Goal: Communication & Community: Answer question/provide support

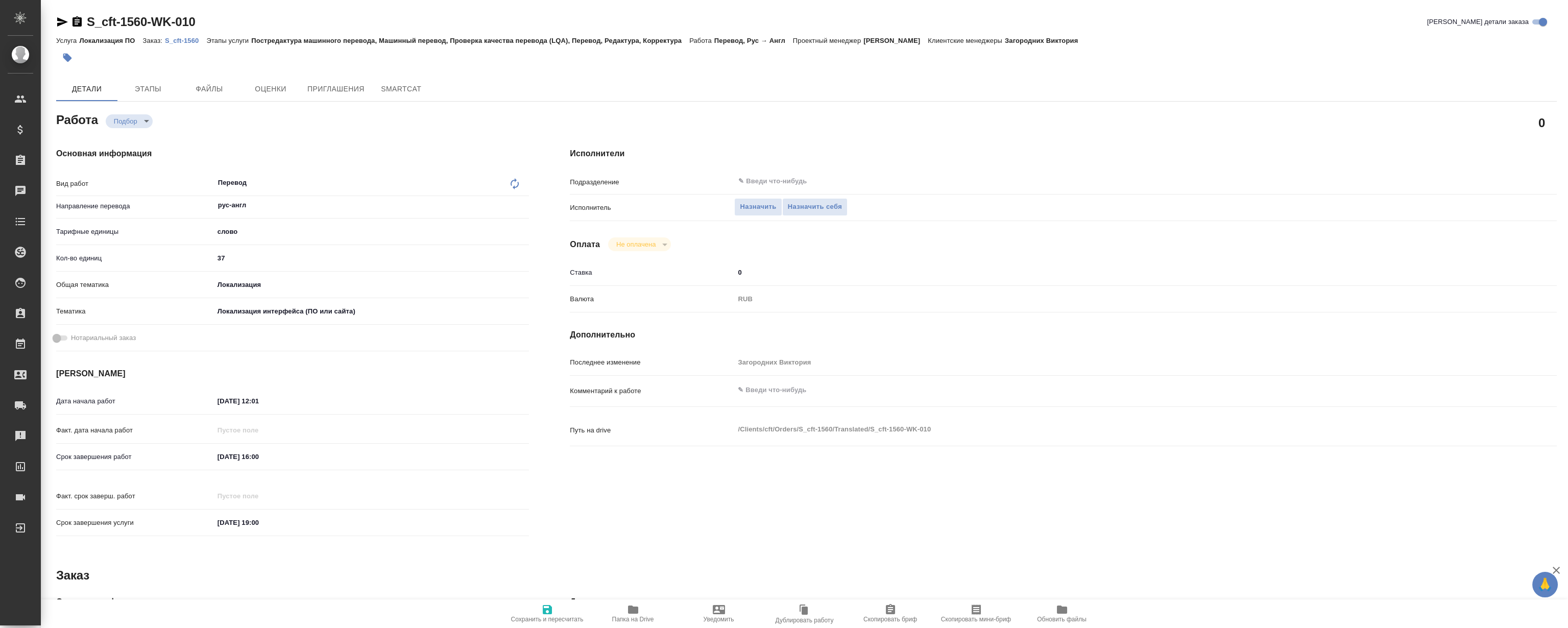
type textarea "x"
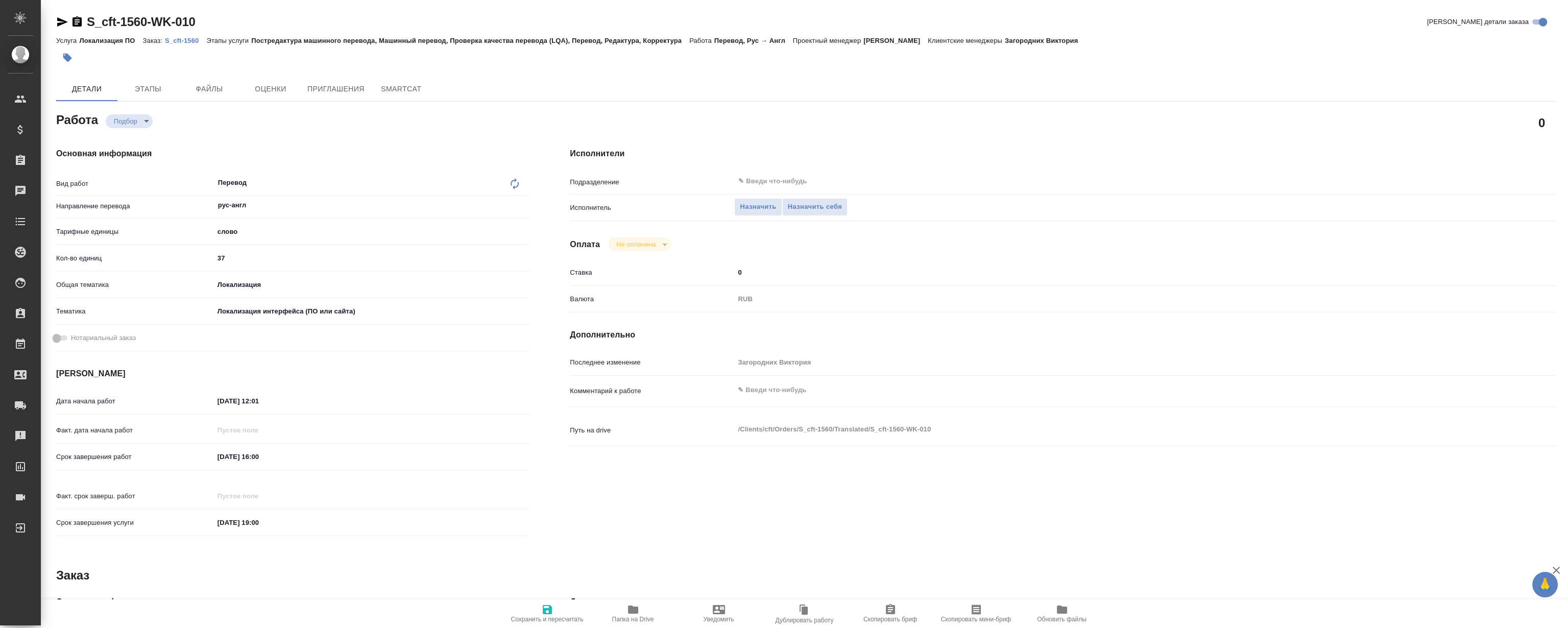
type textarea "x"
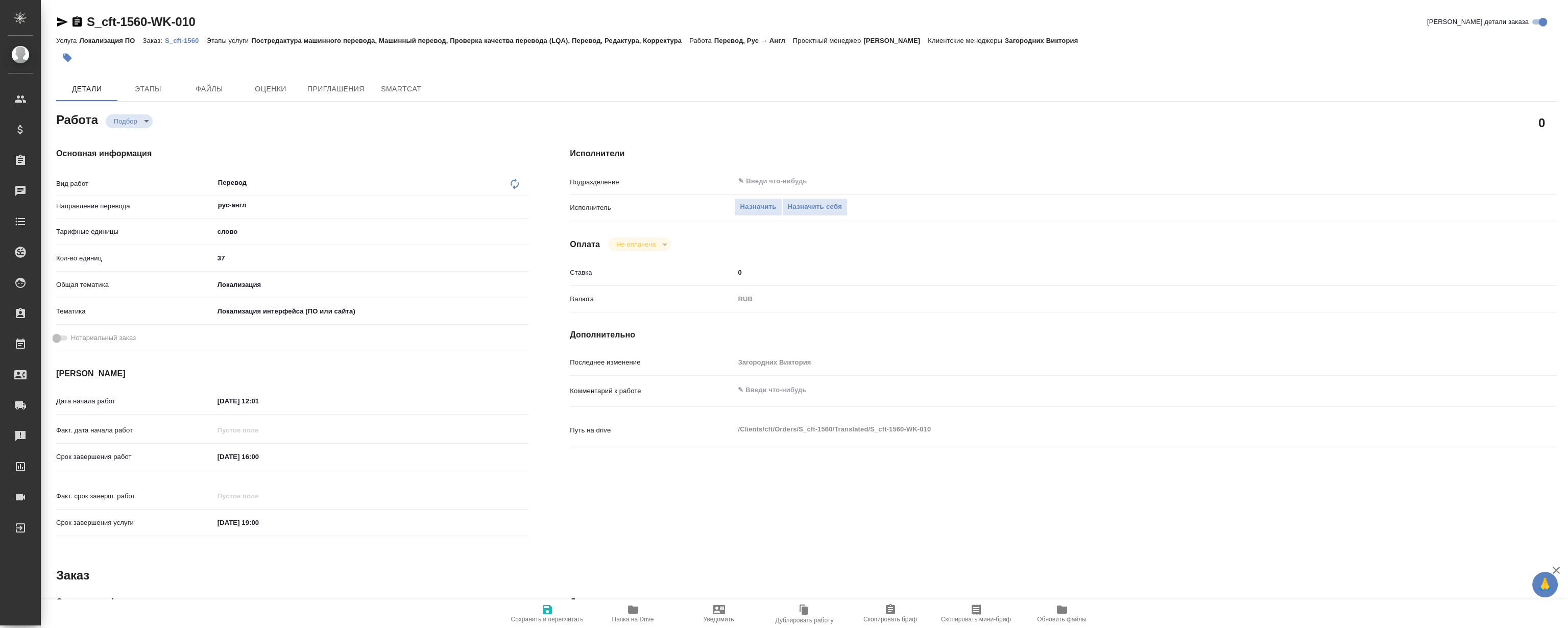
type textarea "x"
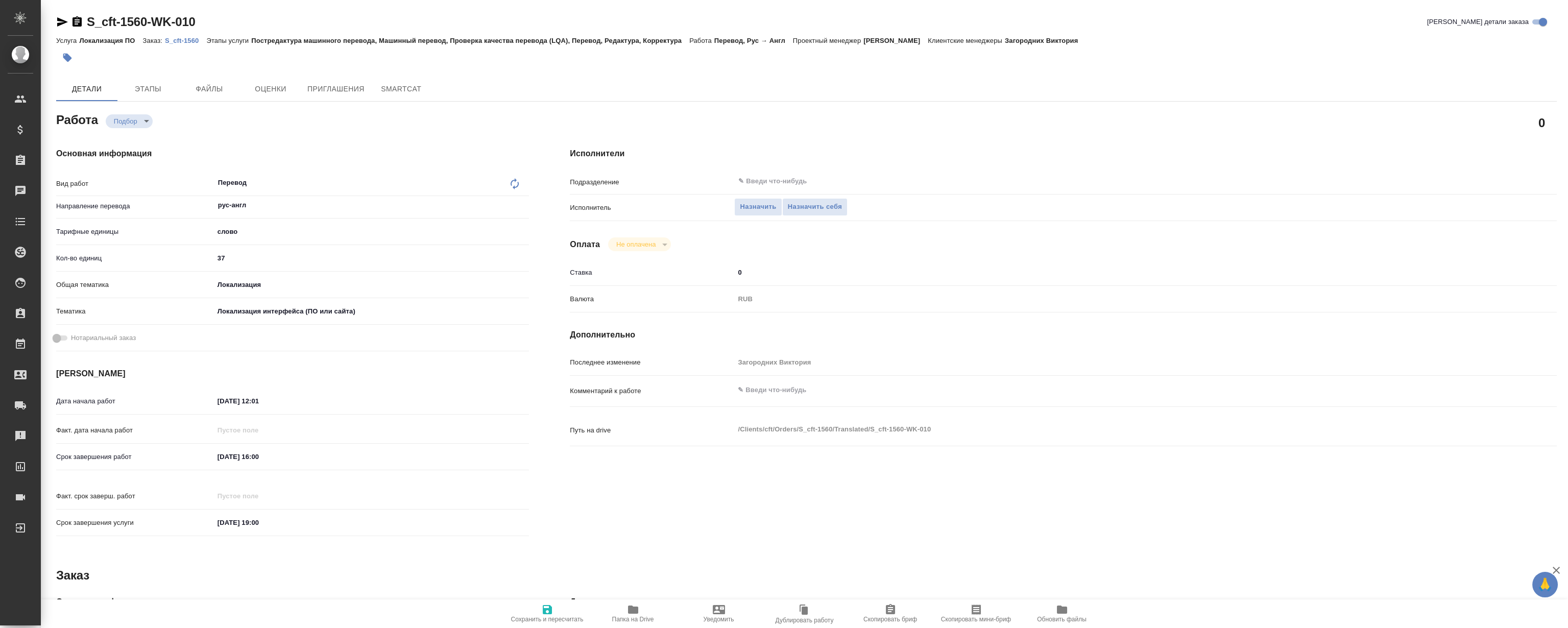
type textarea "x"
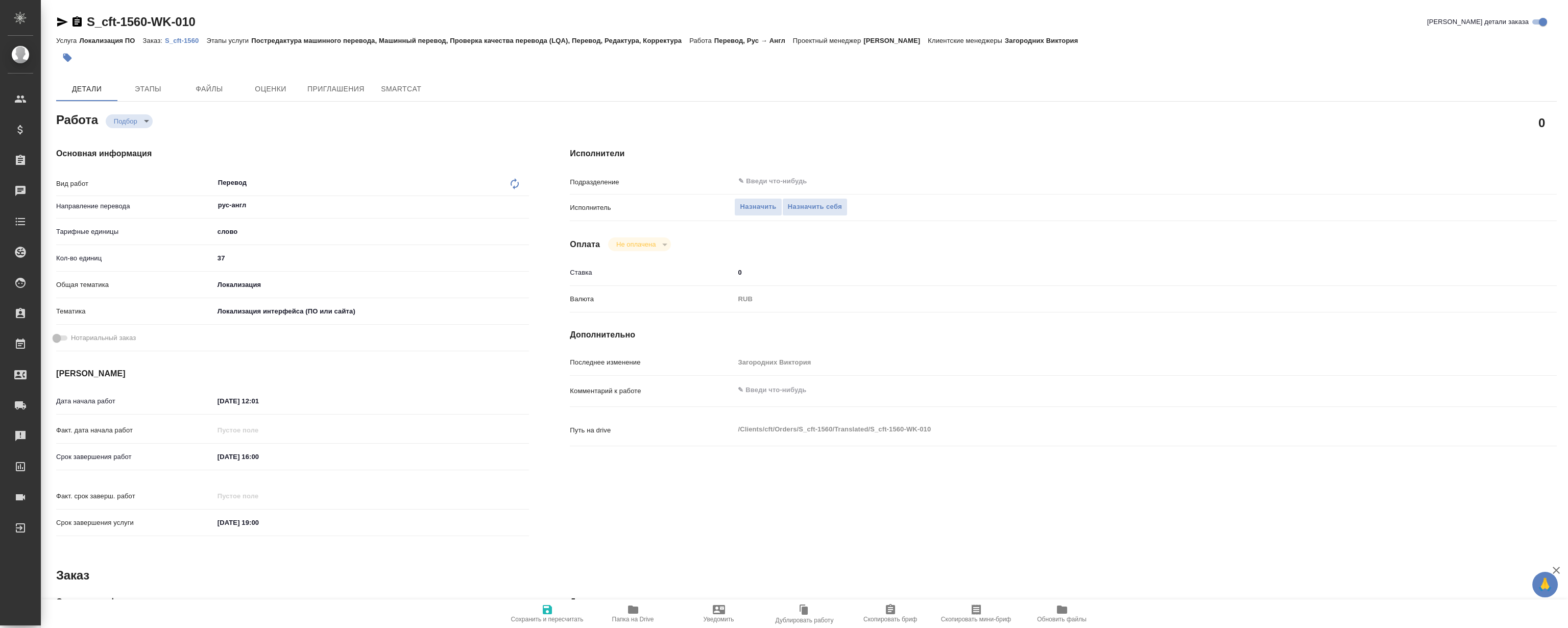
click at [178, 42] on p "S_cft-1560" at bounding box center [185, 40] width 41 height 8
type textarea "x"
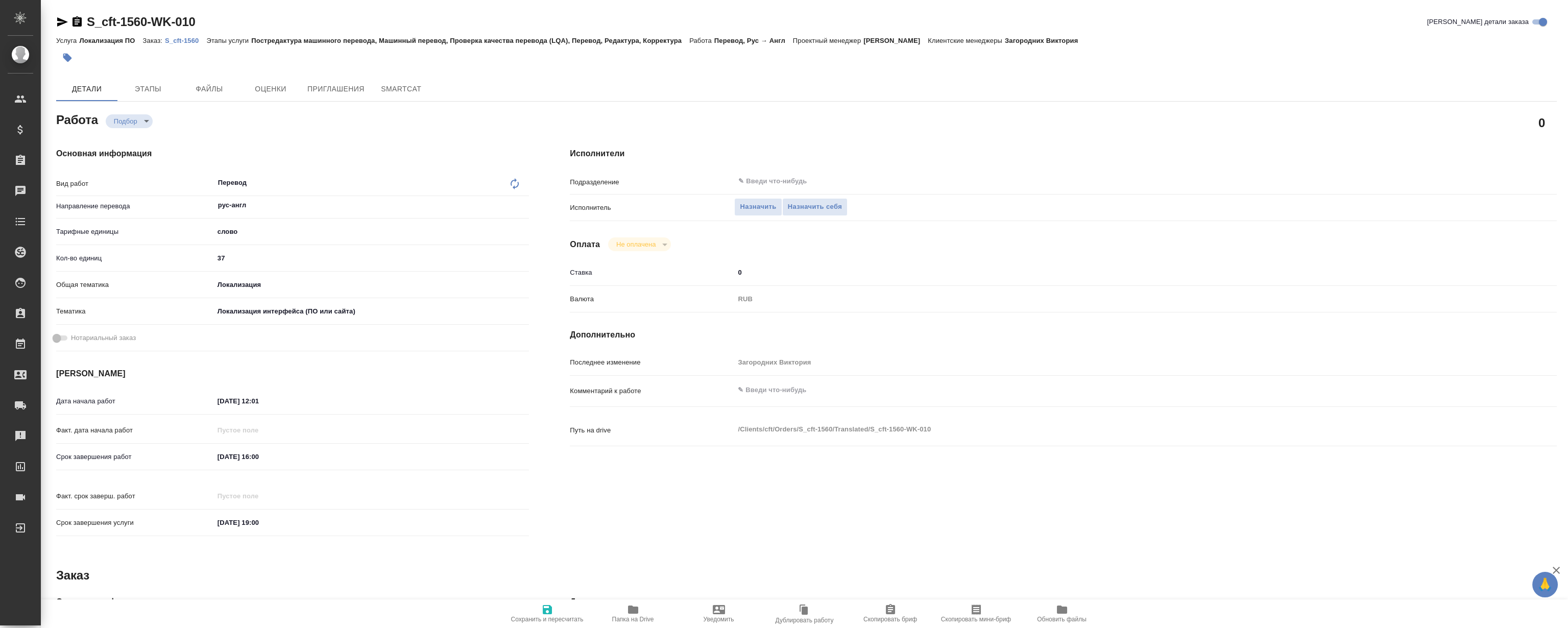
type textarea "x"
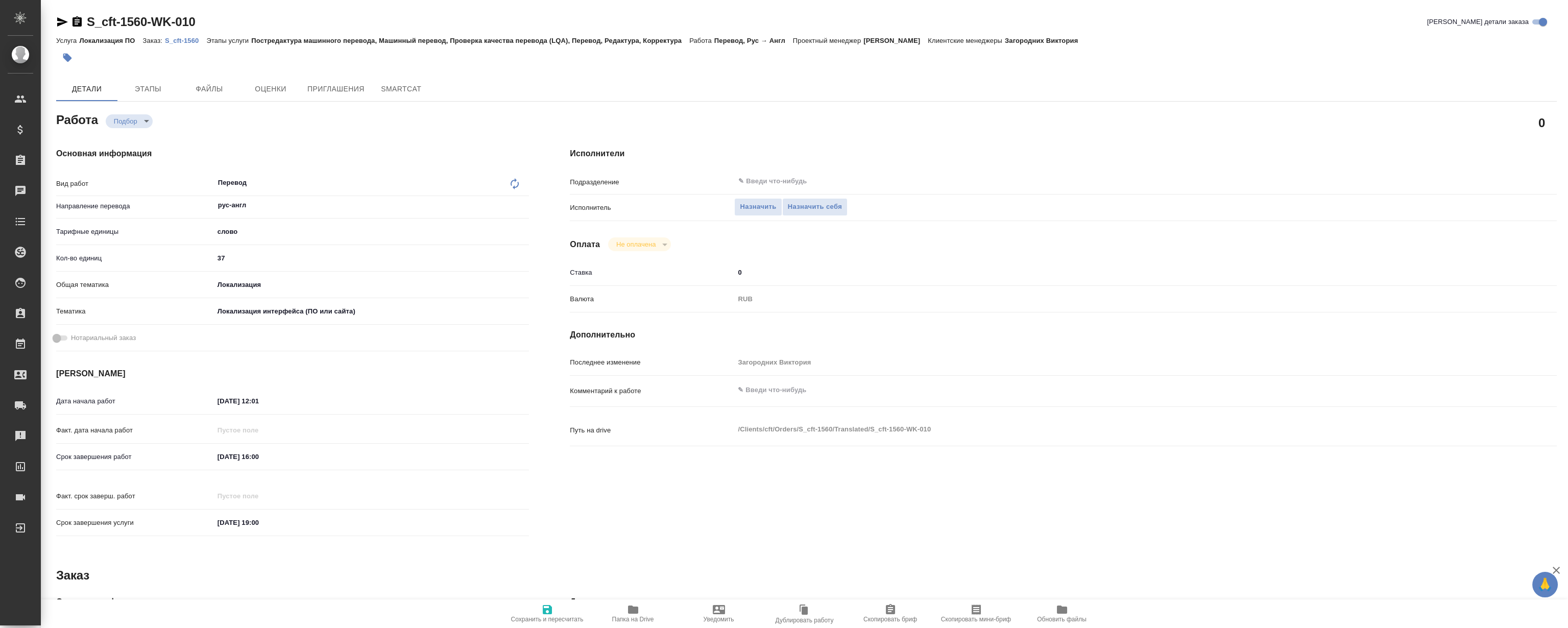
type textarea "x"
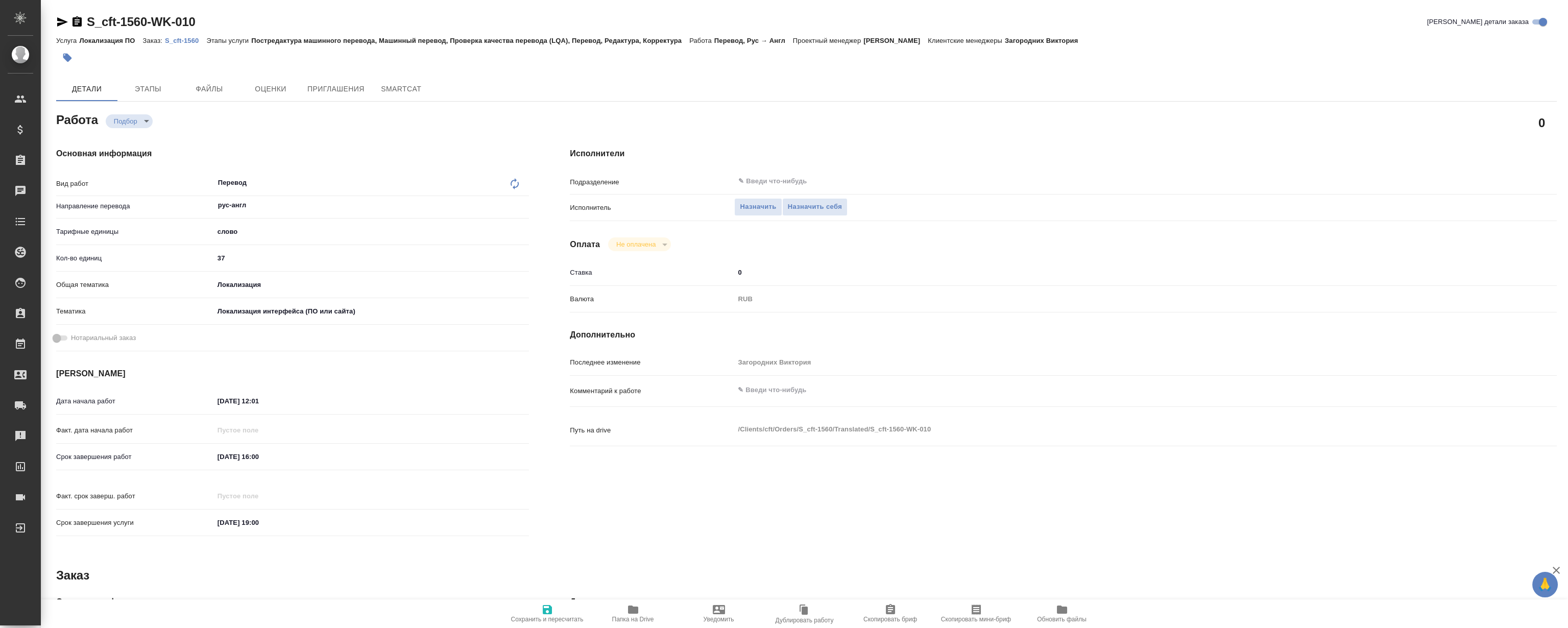
type textarea "x"
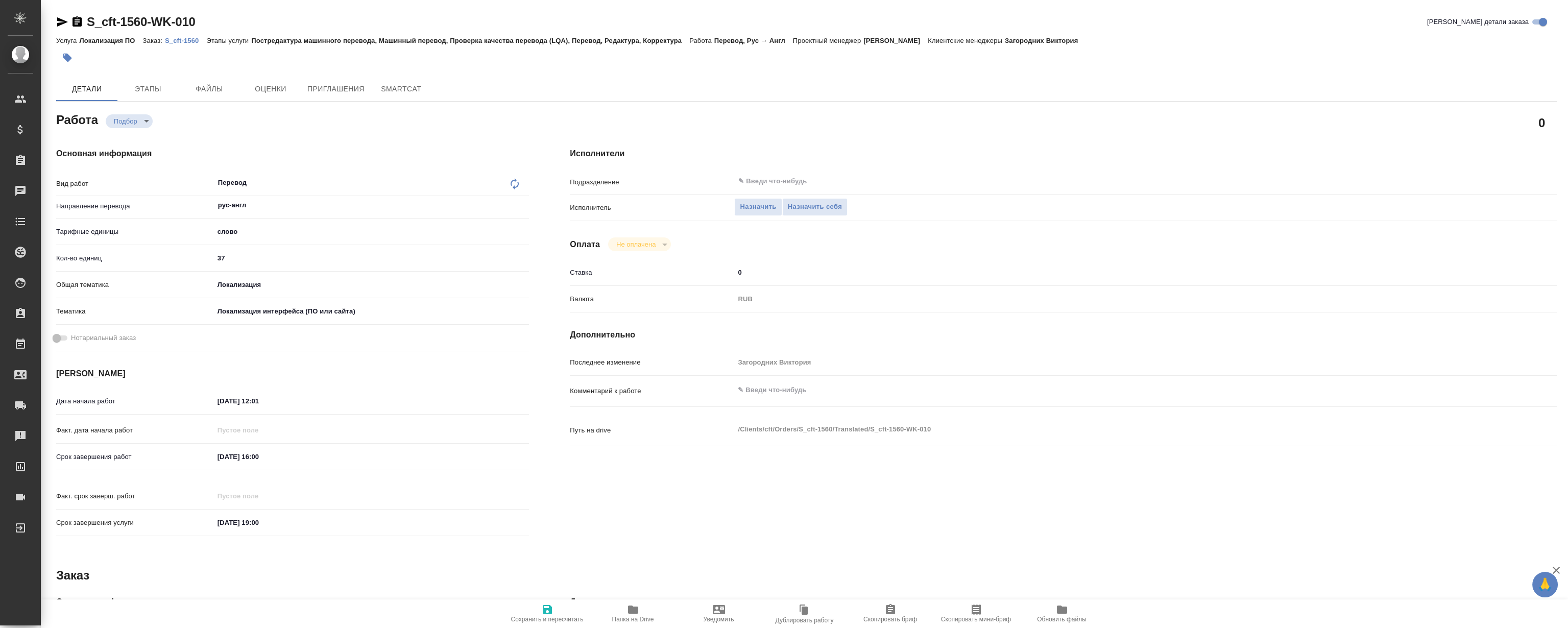
type textarea "x"
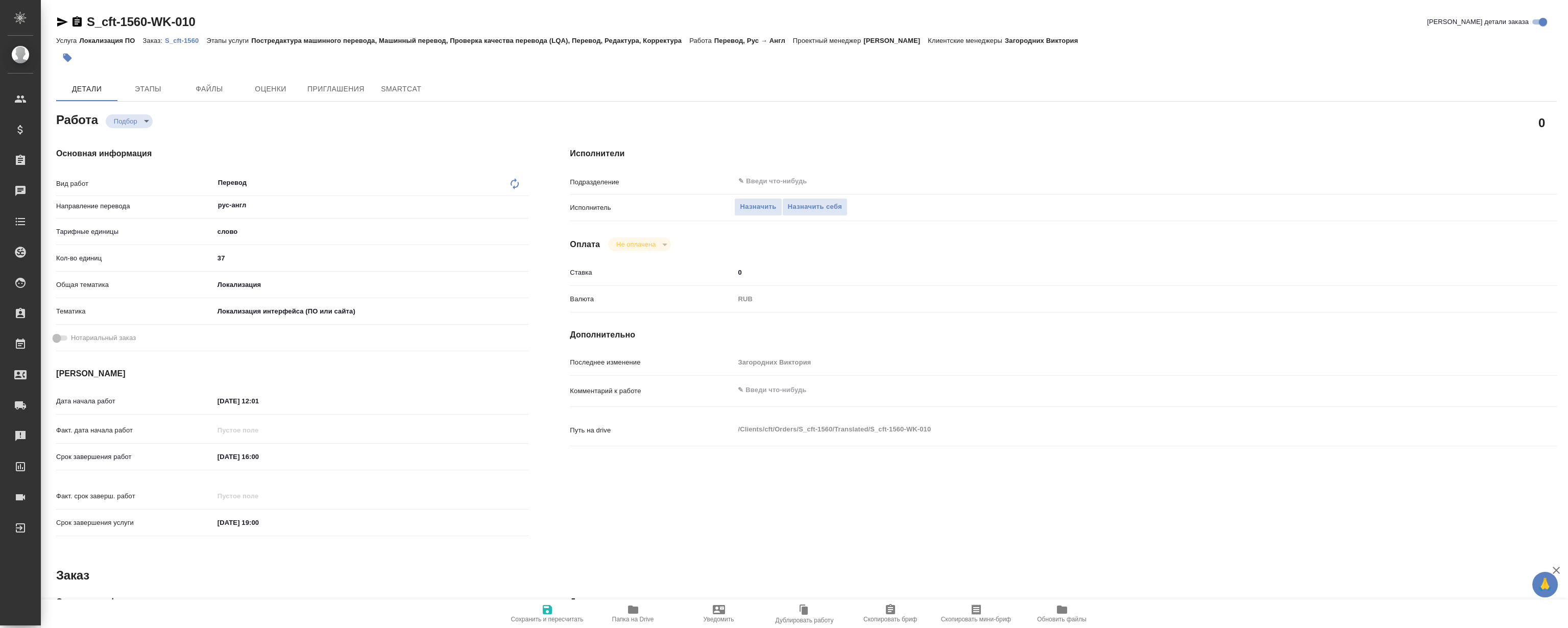
type textarea "x"
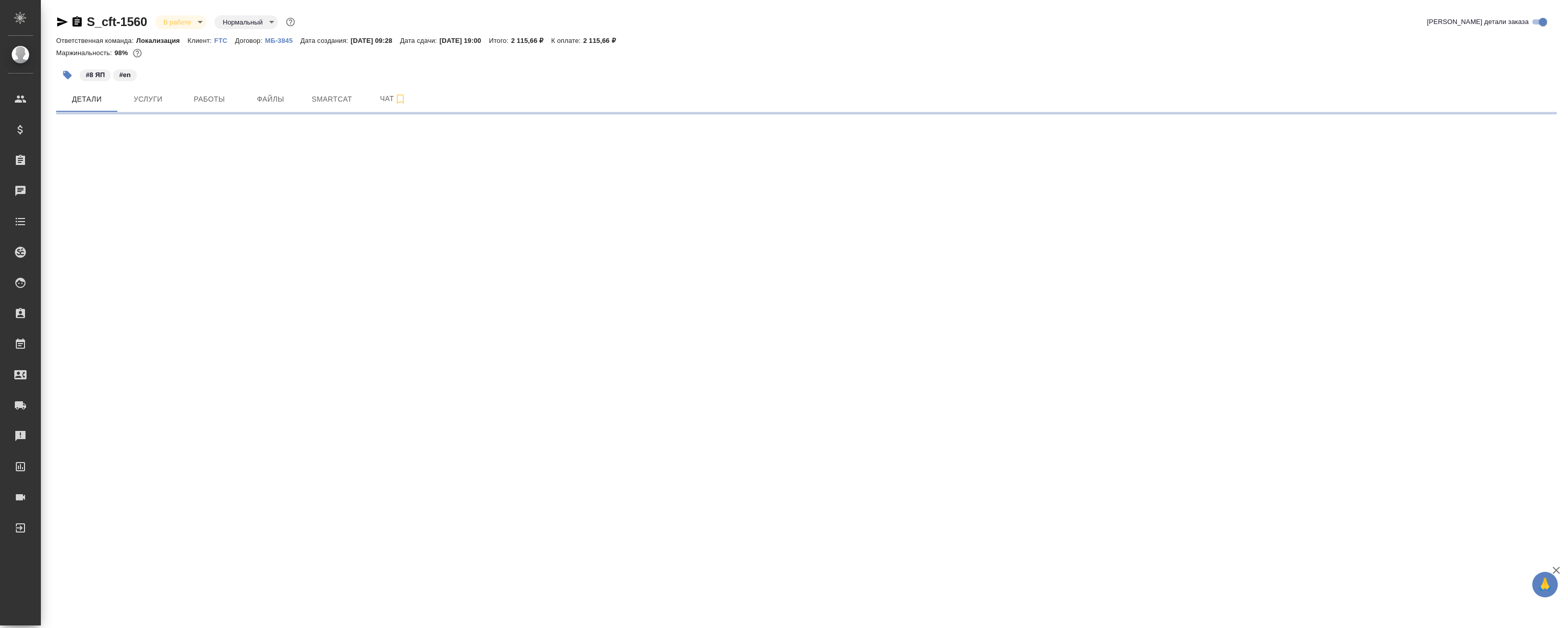
select select "RU"
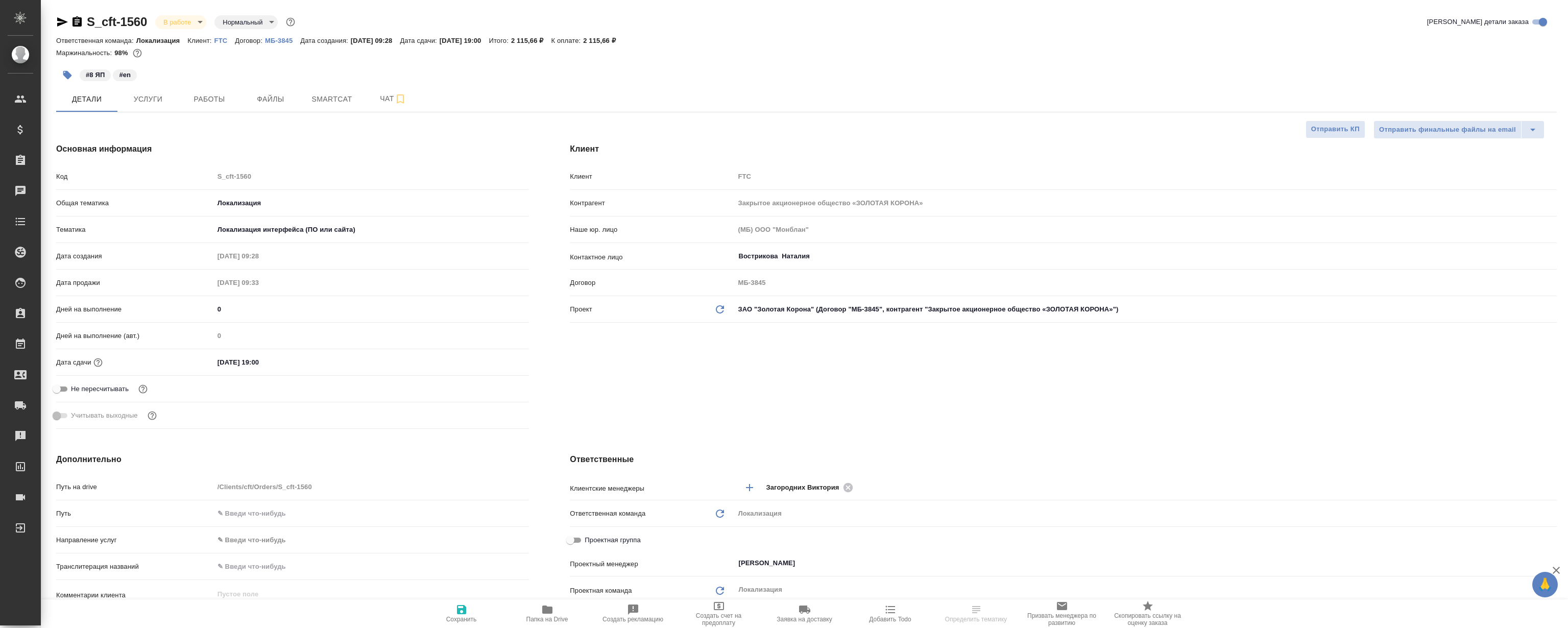
type textarea "x"
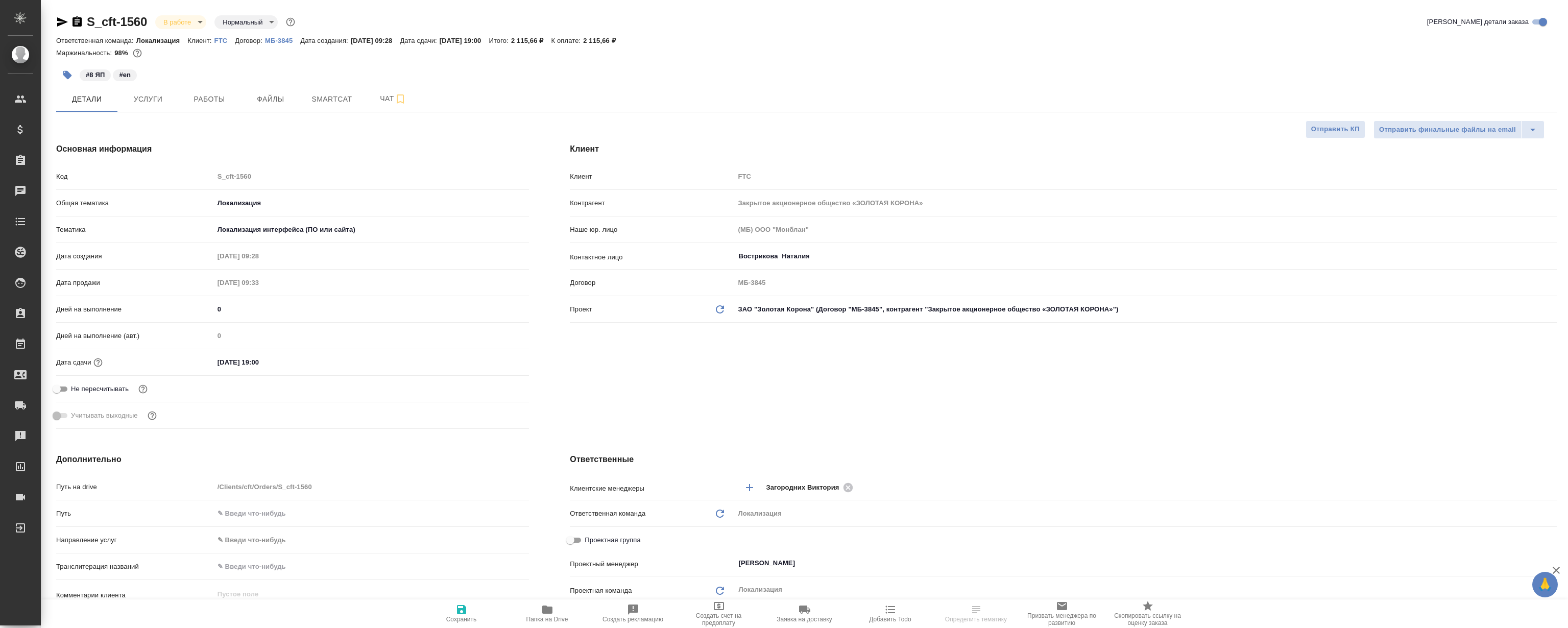
type textarea "x"
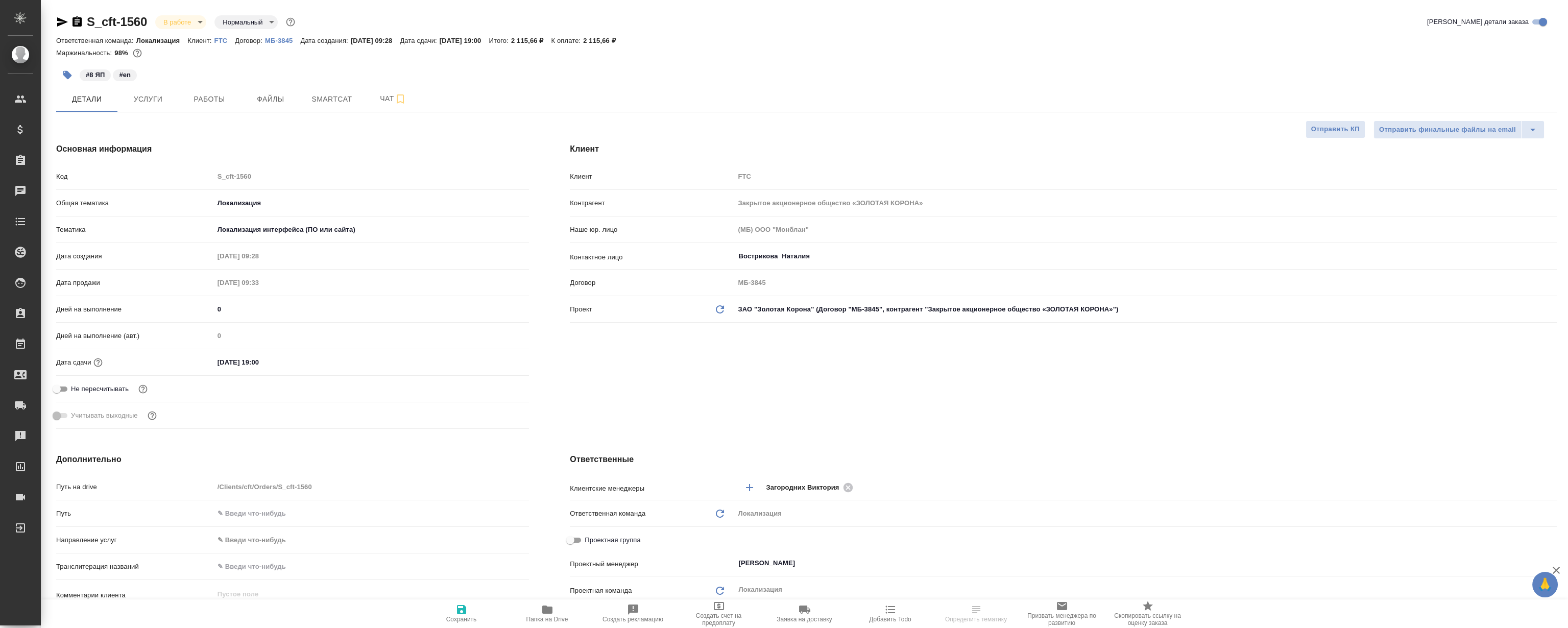
type textarea "x"
click at [346, 104] on span "Smartcat" at bounding box center [331, 99] width 49 height 12
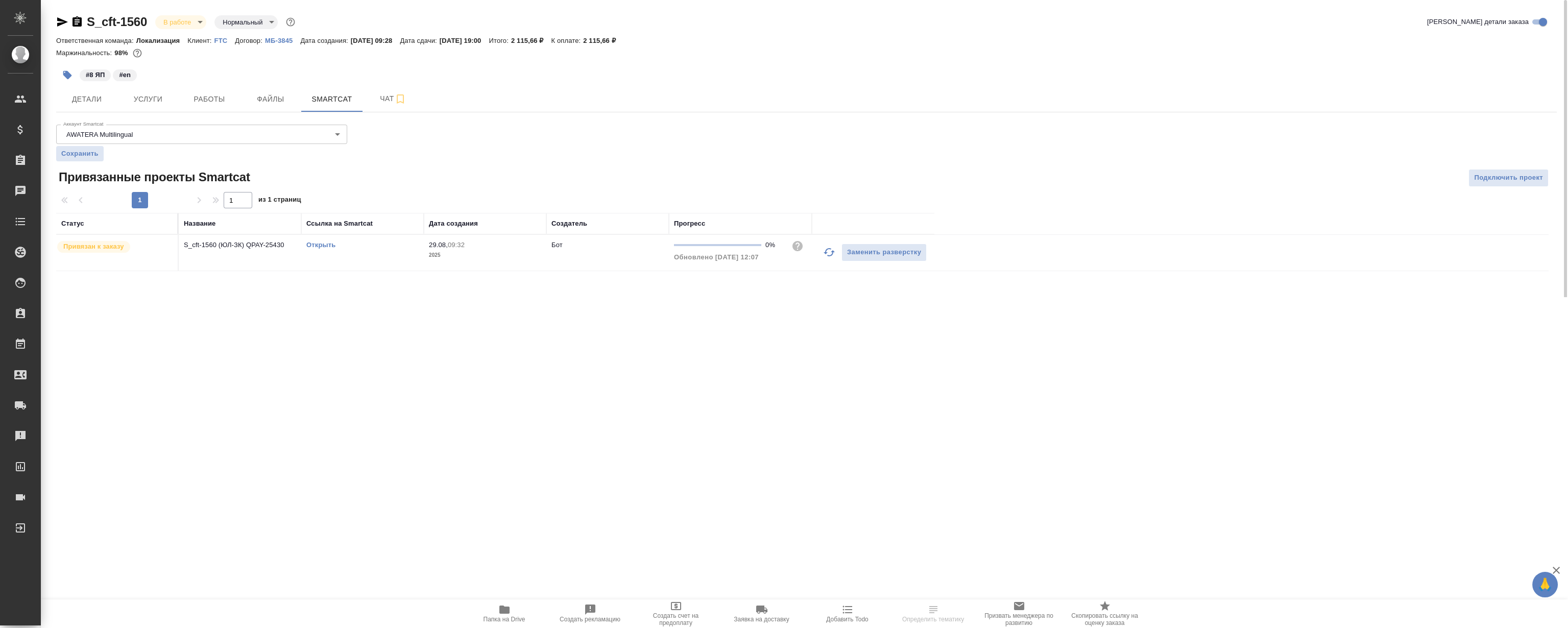
click at [323, 243] on link "Открыть" at bounding box center [321, 245] width 29 height 8
click at [207, 112] on div "S_cft-1560 В работе inProgress Нормальный normal Кратко детали заказа Ответстве…" at bounding box center [807, 148] width 1512 height 297
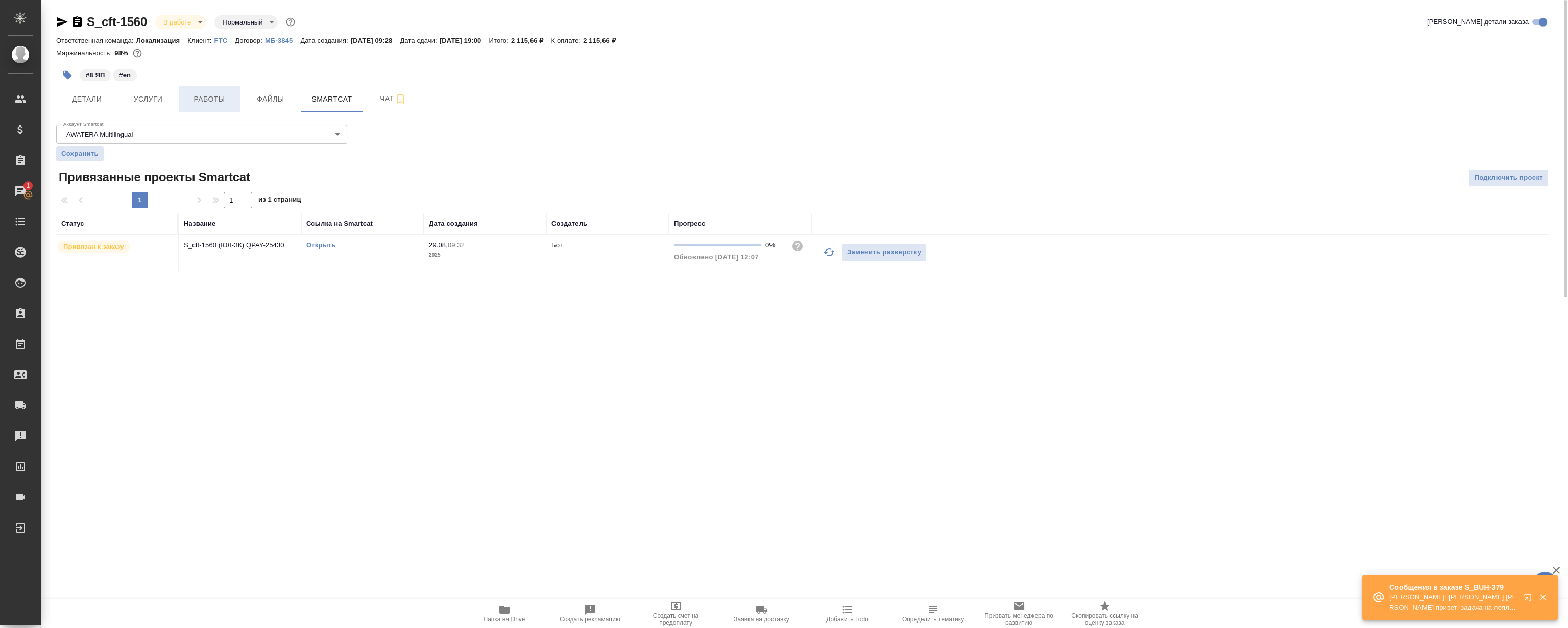
click at [210, 98] on span "Работы" at bounding box center [208, 99] width 49 height 12
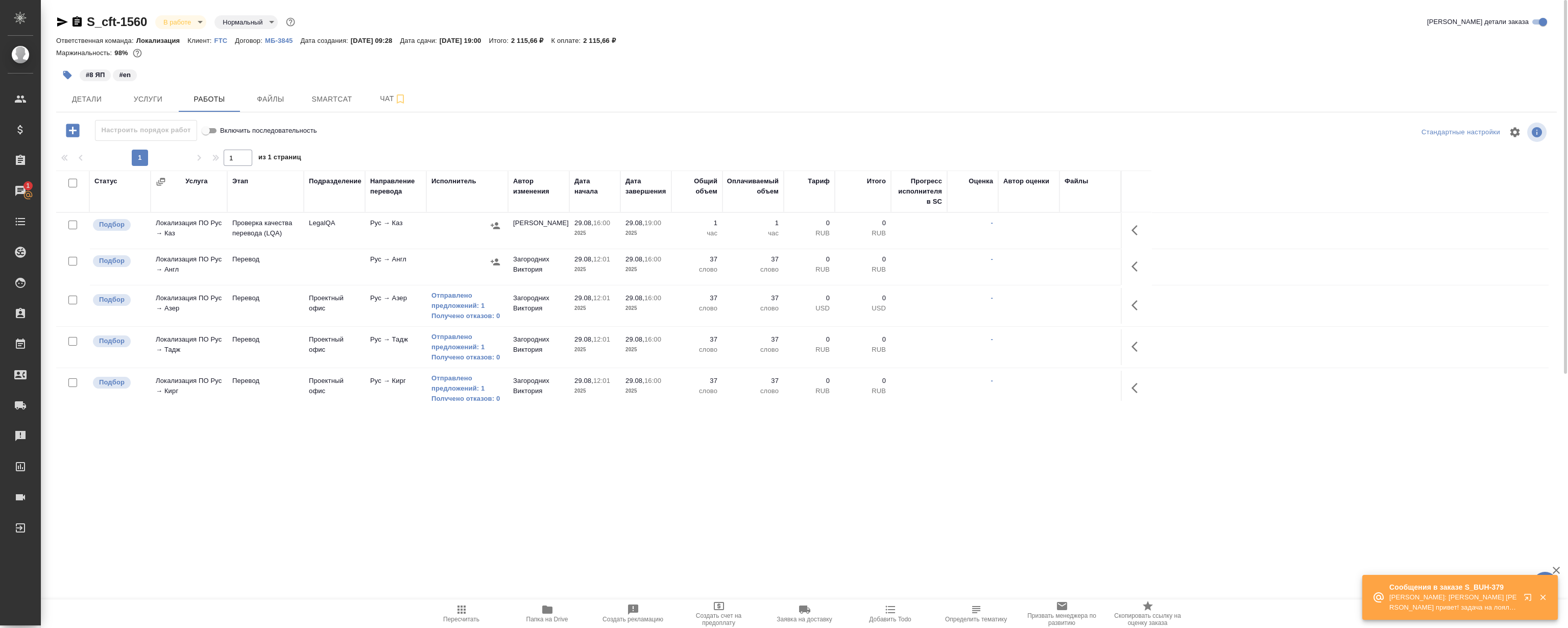
click at [1527, 596] on icon "button" at bounding box center [1530, 599] width 12 height 12
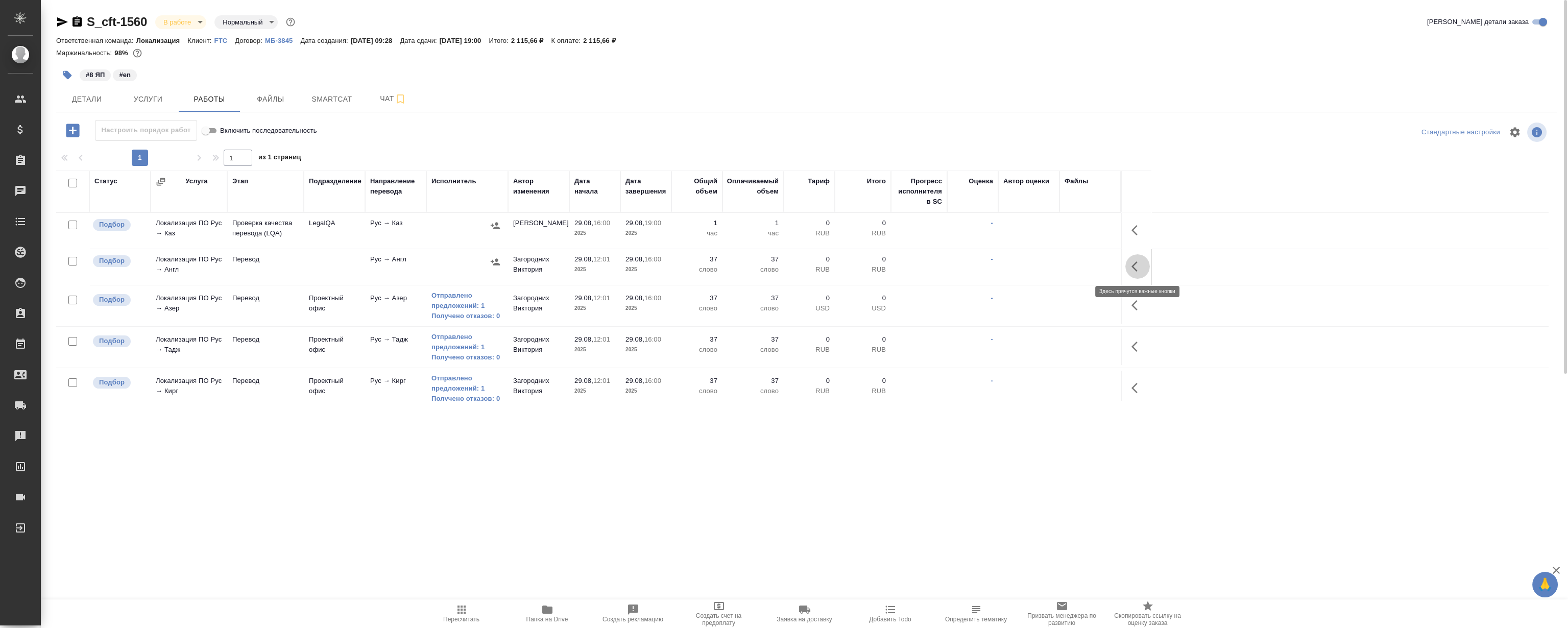
click at [1135, 262] on icon "button" at bounding box center [1138, 266] width 12 height 12
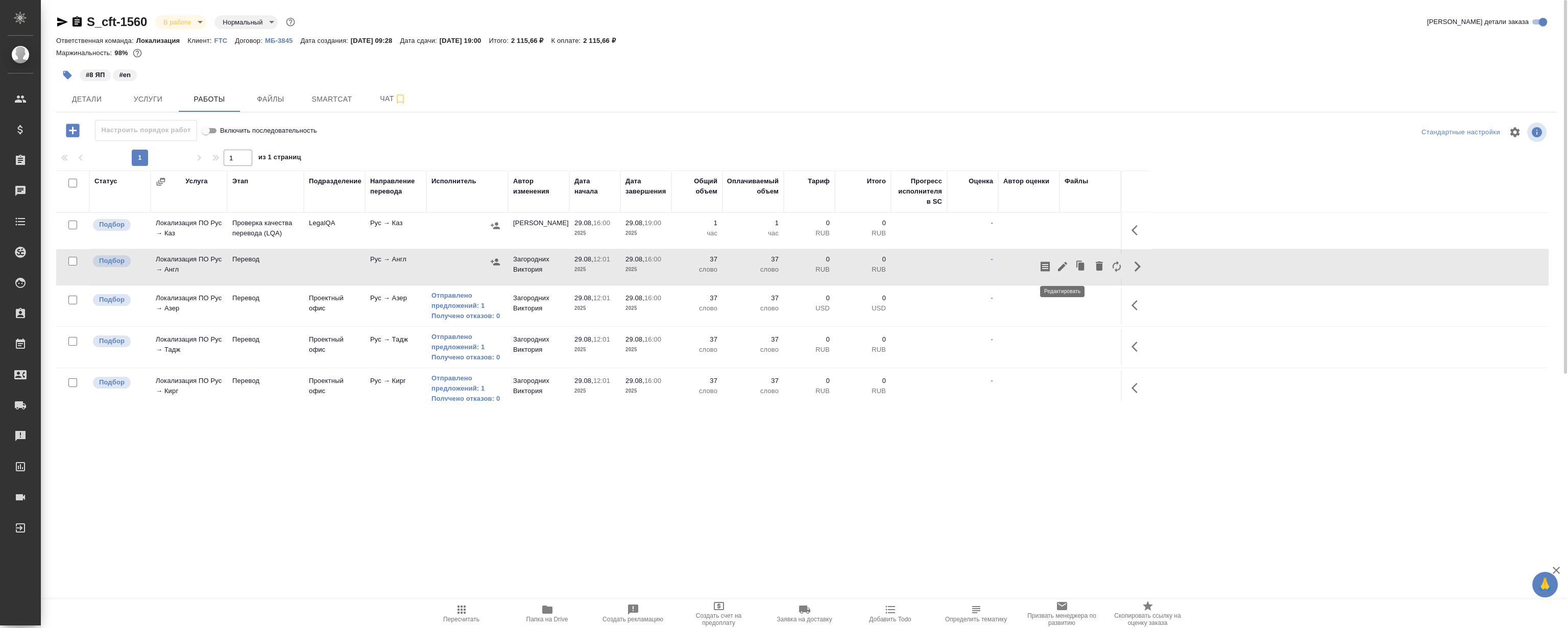
click at [1064, 264] on icon "button" at bounding box center [1063, 267] width 10 height 10
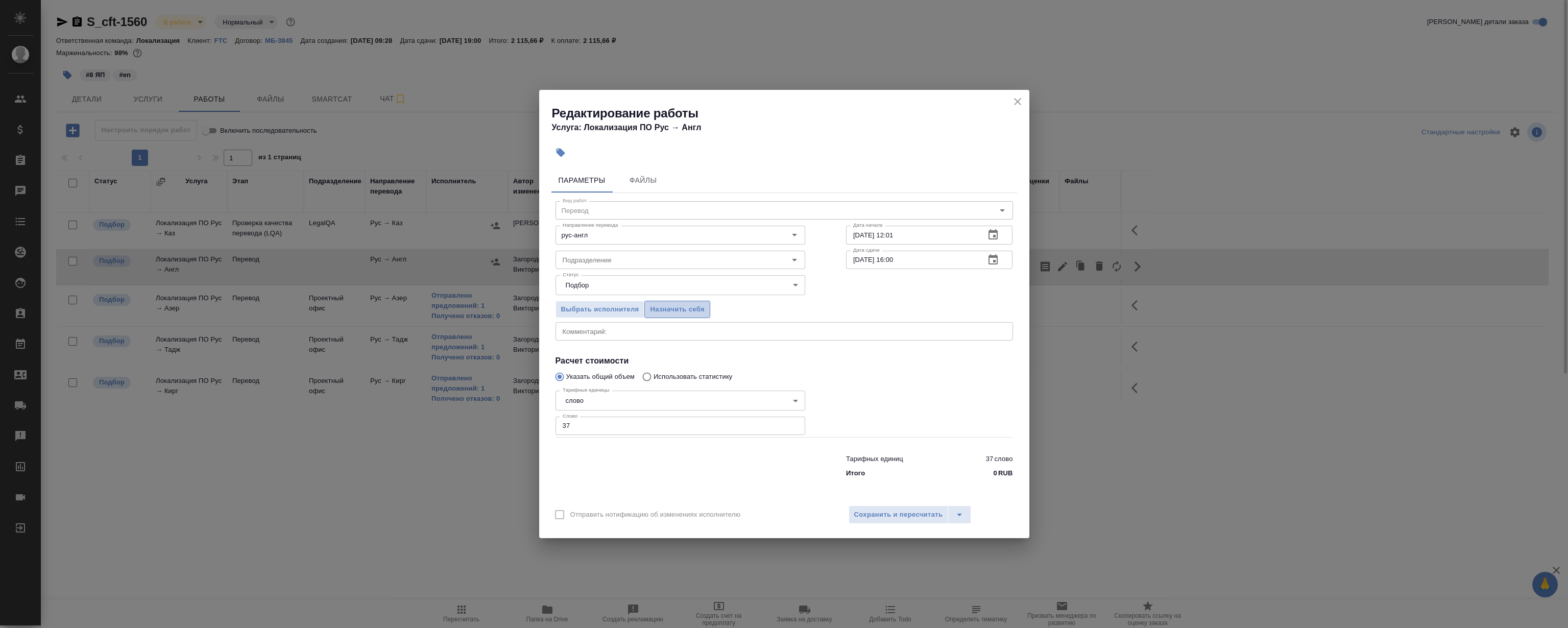
click at [679, 302] on button "Назначить себя" at bounding box center [677, 309] width 65 height 18
click at [1016, 102] on icon "close" at bounding box center [1017, 101] width 12 height 12
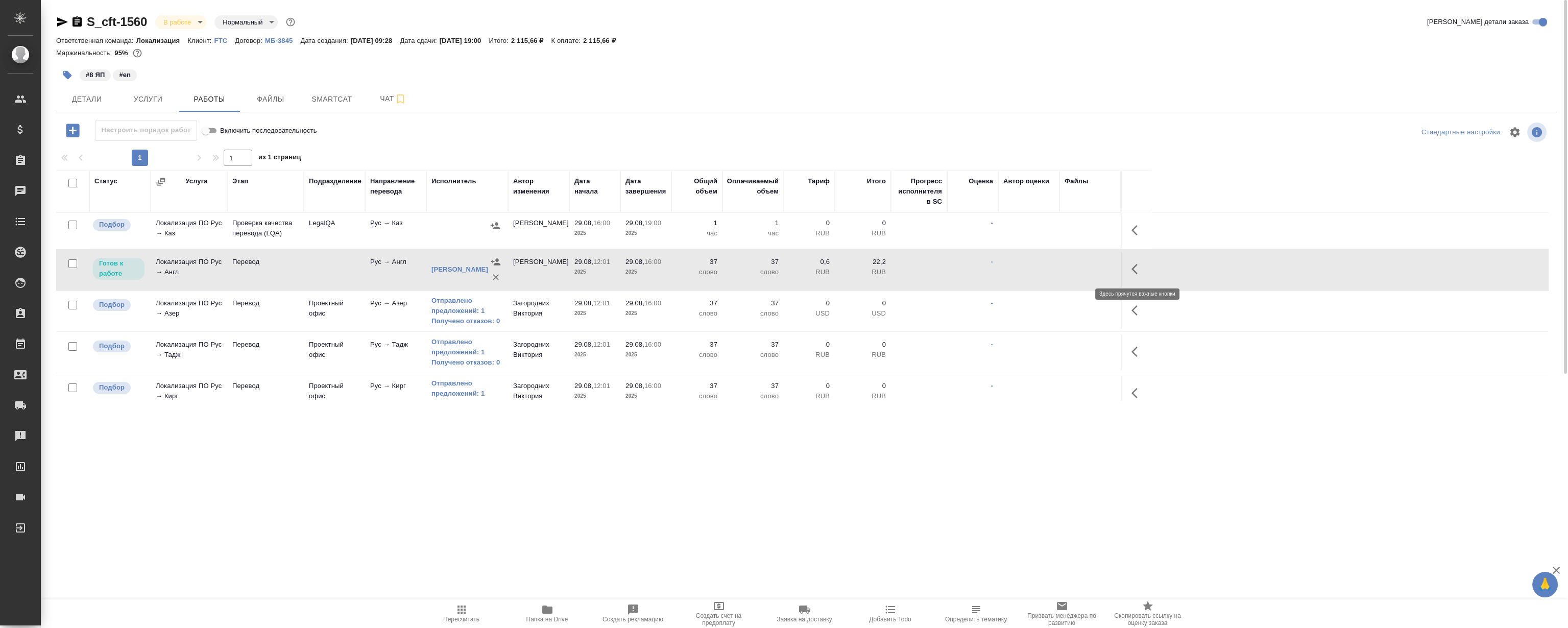
click at [1134, 265] on icon "button" at bounding box center [1138, 269] width 12 height 12
click at [1064, 274] on icon "button" at bounding box center [1063, 269] width 12 height 12
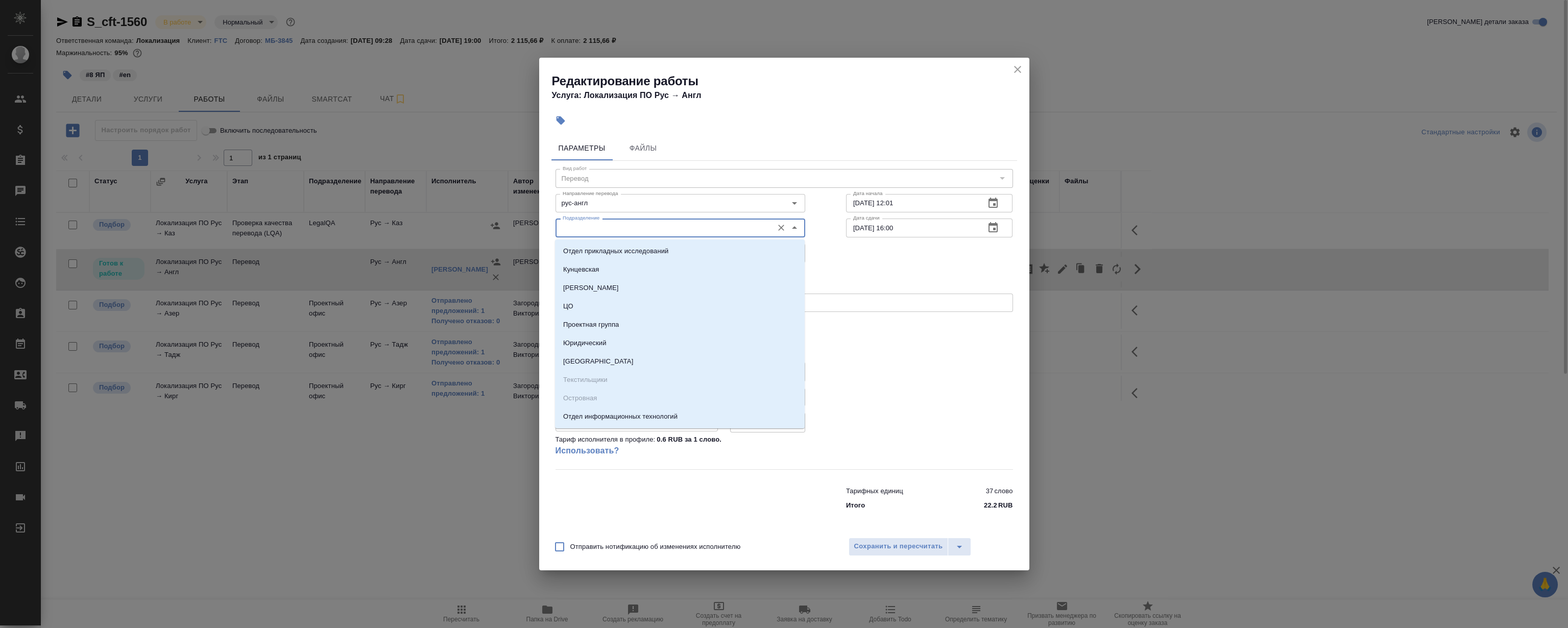
click at [649, 224] on input "Подразделение" at bounding box center [663, 228] width 209 height 12
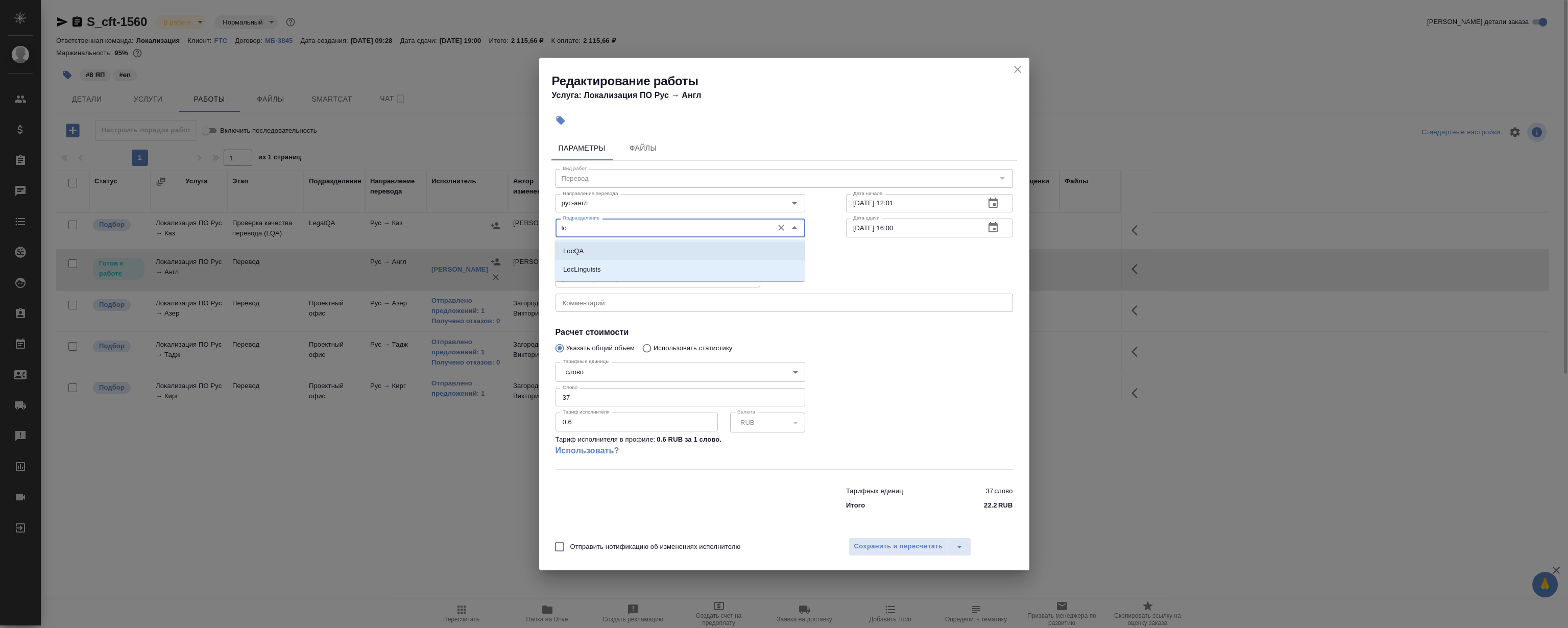
click at [590, 244] on li "LocQA" at bounding box center [680, 251] width 250 height 18
type input "LocQA"
click at [604, 254] on body "🙏 .cls-1 fill:#fff; AWATERA Magerramov Ruslan Клиенты Спецификации Заказы 0 Чат…" at bounding box center [784, 314] width 1568 height 628
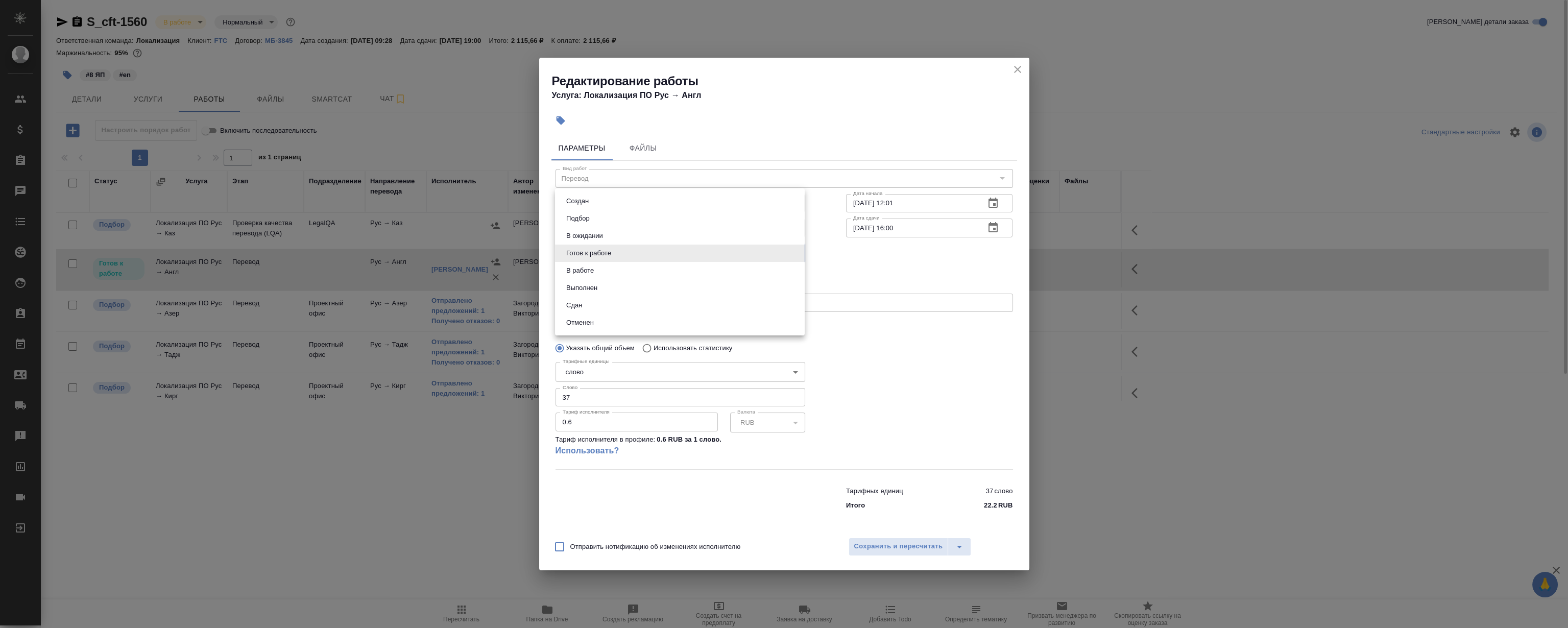
click at [612, 302] on li "Сдан" at bounding box center [680, 305] width 250 height 17
type input "closed"
click at [866, 545] on span "Сохранить и пересчитать" at bounding box center [898, 546] width 88 height 12
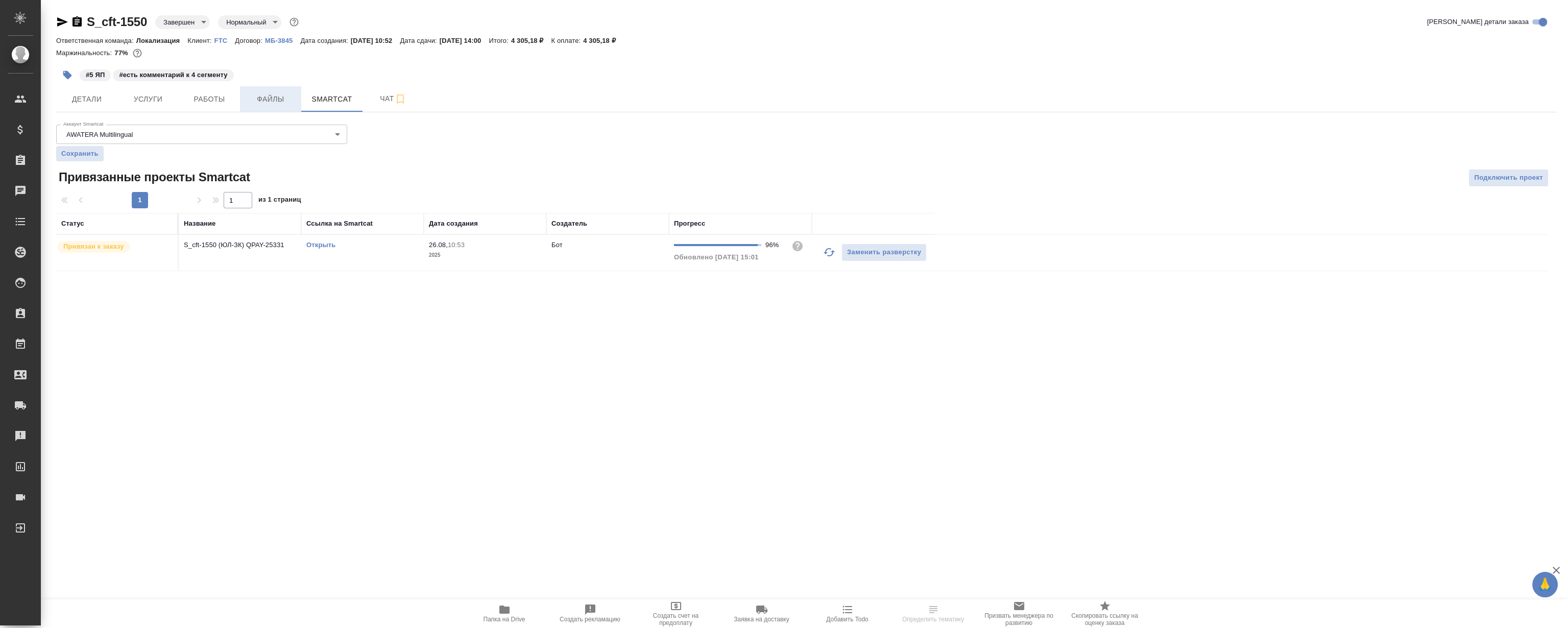
click at [251, 100] on span "Файлы" at bounding box center [270, 99] width 49 height 12
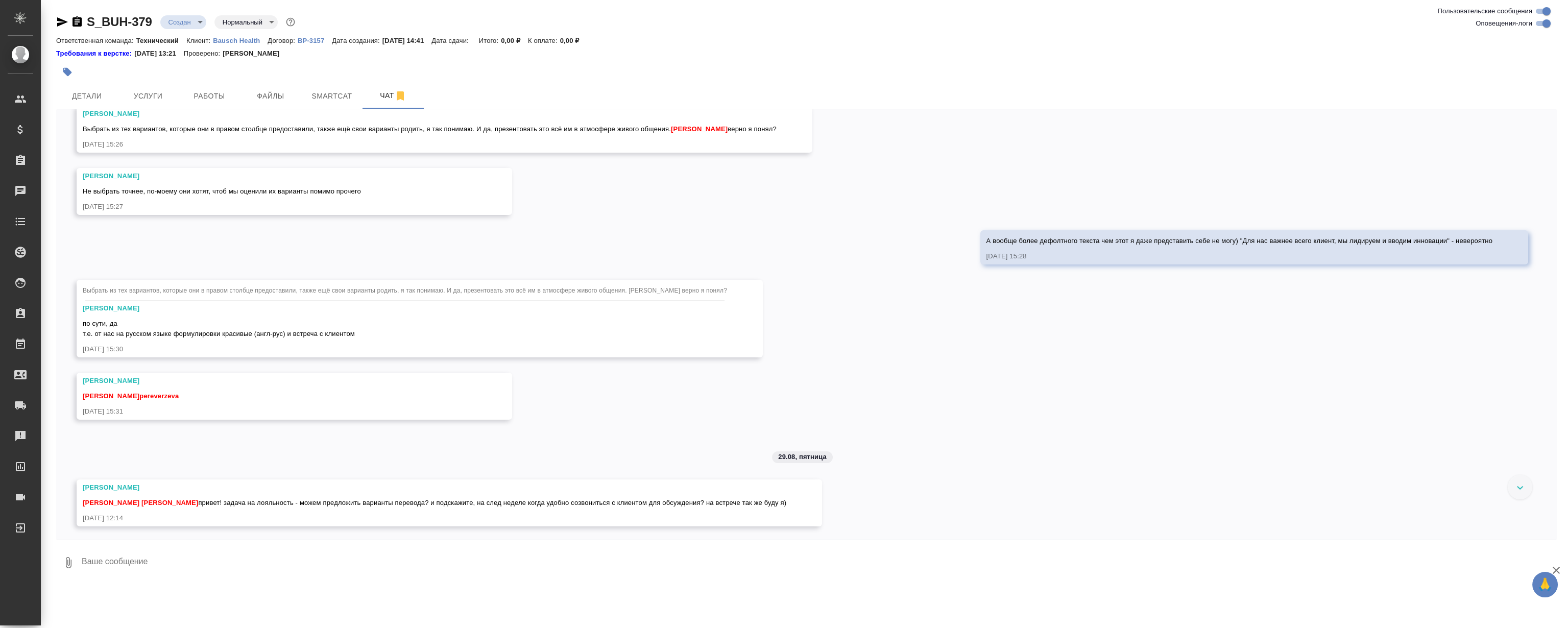
scroll to position [467, 0]
click at [608, 382] on div "27.08, среда [Никифорова Валерия] Клиент оставил комментарий: "Расчет по словам…" at bounding box center [806, 325] width 1501 height 430
click at [607, 370] on div "27.08, среда [Никифорова Валерия] Клиент оставил комментарий: "Расчет по словам…" at bounding box center [806, 325] width 1501 height 430
click at [610, 282] on div "Выбрать из тех вариантов, которые они в правом столбце предоставили, также ещё …" at bounding box center [404, 289] width 645 height 18
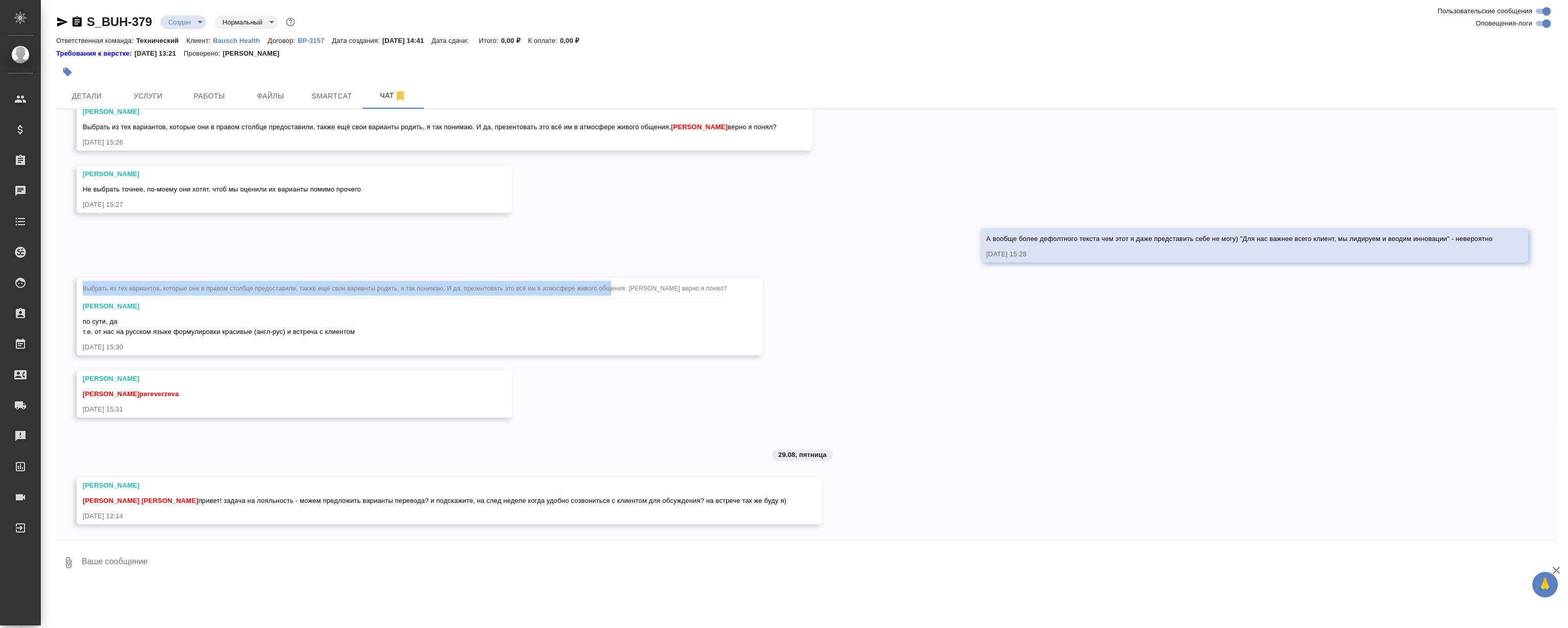
drag, startPoint x: 609, startPoint y: 286, endPoint x: 158, endPoint y: 294, distance: 451.1
click at [69, 276] on div "27.08, среда [Никифорова Валерия] Клиент оставил комментарий: "Расчет по словам…" at bounding box center [806, 325] width 1501 height 430
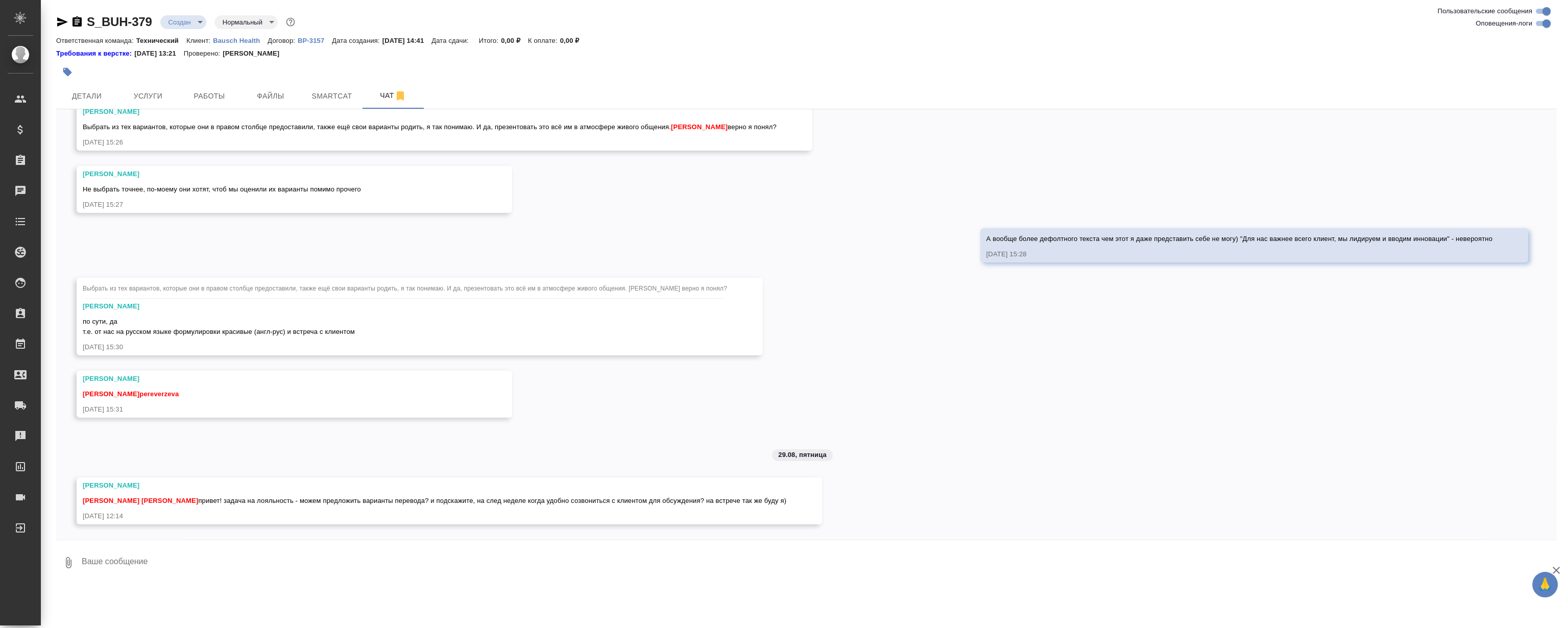
click at [623, 326] on div "по сути, да т.е. от нас на русском языке формулировки красивые (англ-рус) и вст…" at bounding box center [404, 326] width 645 height 23
drag, startPoint x: 85, startPoint y: 287, endPoint x: 848, endPoint y: 279, distance: 763.0
click at [848, 279] on div "27.08, среда [Никифорова Валерия] Клиент оставил комментарий: "Расчет по словам…" at bounding box center [806, 325] width 1501 height 430
click at [708, 240] on div "27.08, среда [Никифорова Валерия] Клиент оставил комментарий: "Расчет по словам…" at bounding box center [806, 325] width 1501 height 430
click at [727, 289] on span "Выбрать из тех вариантов, которые они в правом столбце предоставили, также ещё …" at bounding box center [404, 288] width 645 height 7
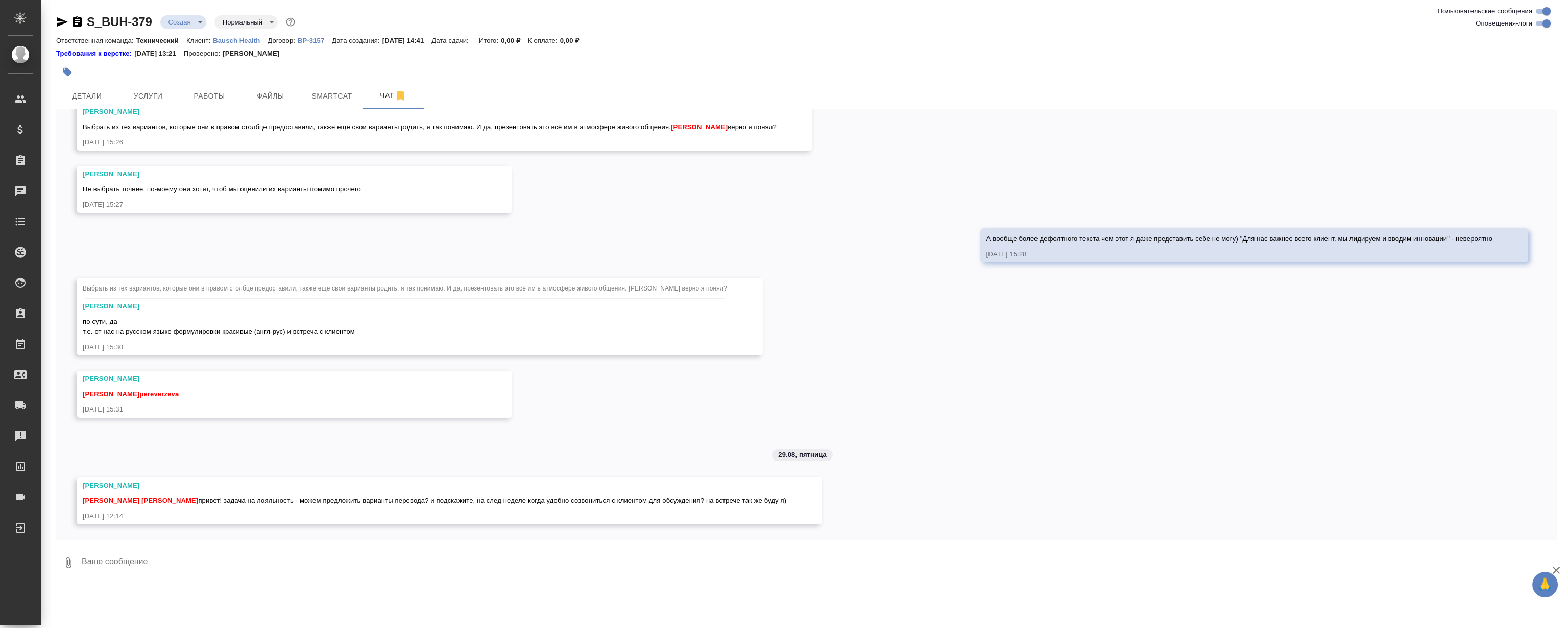
click at [727, 289] on span "Выбрать из тех вариантов, которые они в правом столбце предоставили, также ещё …" at bounding box center [404, 288] width 645 height 7
click at [626, 245] on div "27.08, [DATE] [[PERSON_NAME] оставил комментарий: "Расчет по словам с повторами…" at bounding box center [806, 325] width 1501 height 430
click at [473, 246] on div "27.08, [DATE] [[PERSON_NAME] оставил комментарий: "Расчет по словам с повторами…" at bounding box center [806, 325] width 1501 height 430
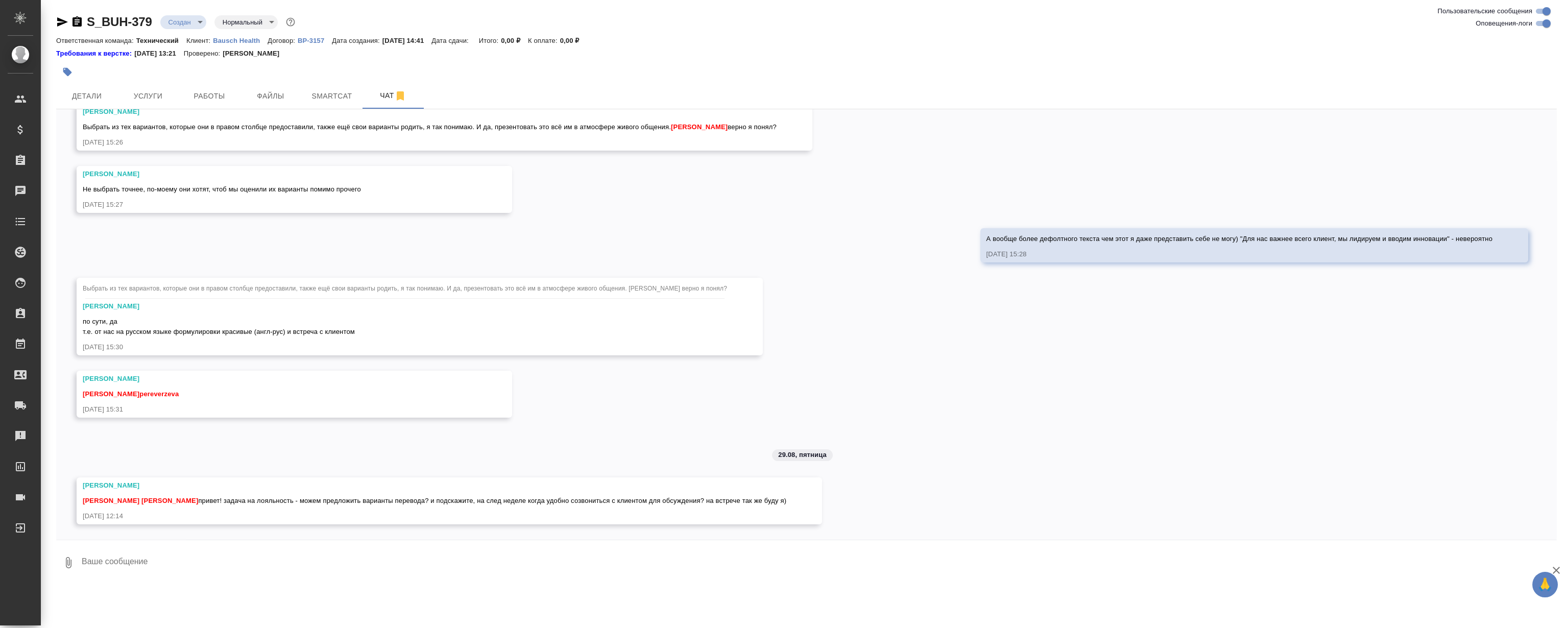
click at [580, 232] on div "27.08, [DATE] [[PERSON_NAME] оставил комментарий: "Расчет по словам с повторами…" at bounding box center [806, 325] width 1501 height 430
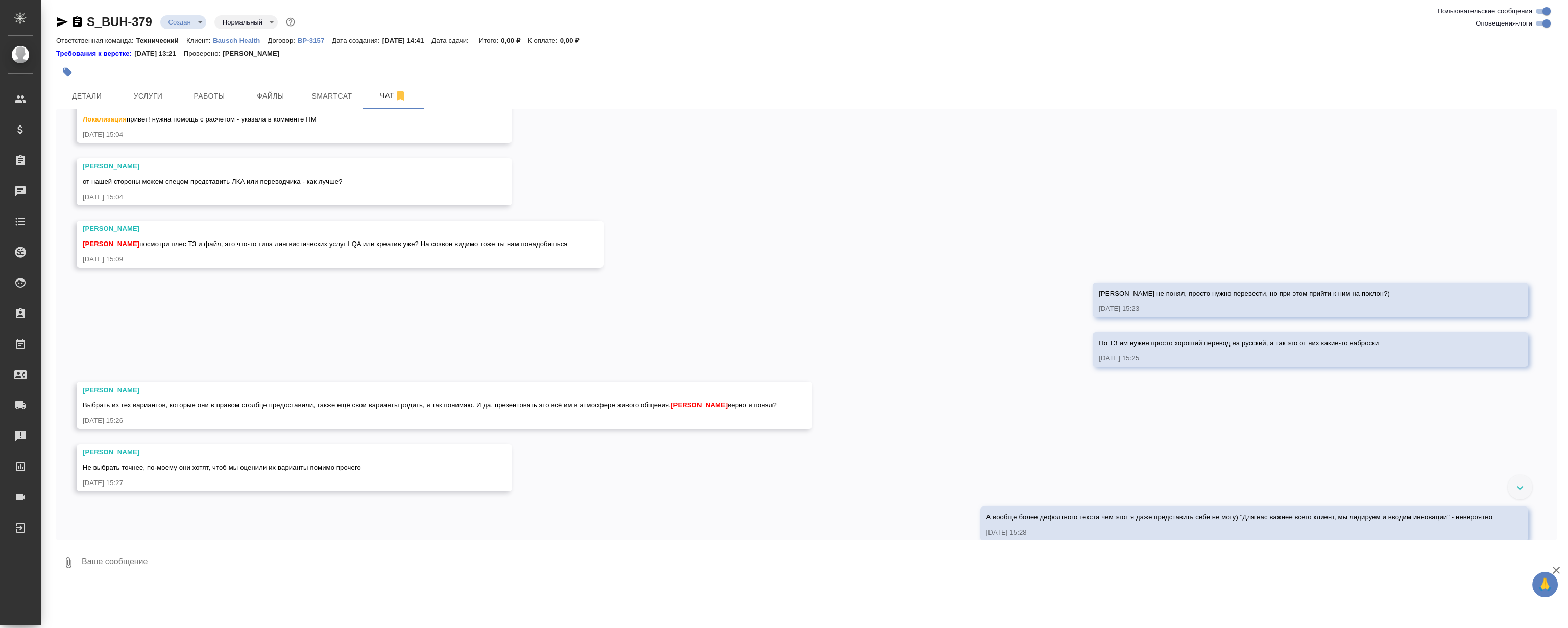
scroll to position [189, 0]
drag, startPoint x: 493, startPoint y: 352, endPoint x: 482, endPoint y: 332, distance: 22.8
click at [492, 352] on div "27.08, [DATE] [[PERSON_NAME] оставил комментарий: "Расчет по словам с повторами…" at bounding box center [806, 325] width 1501 height 430
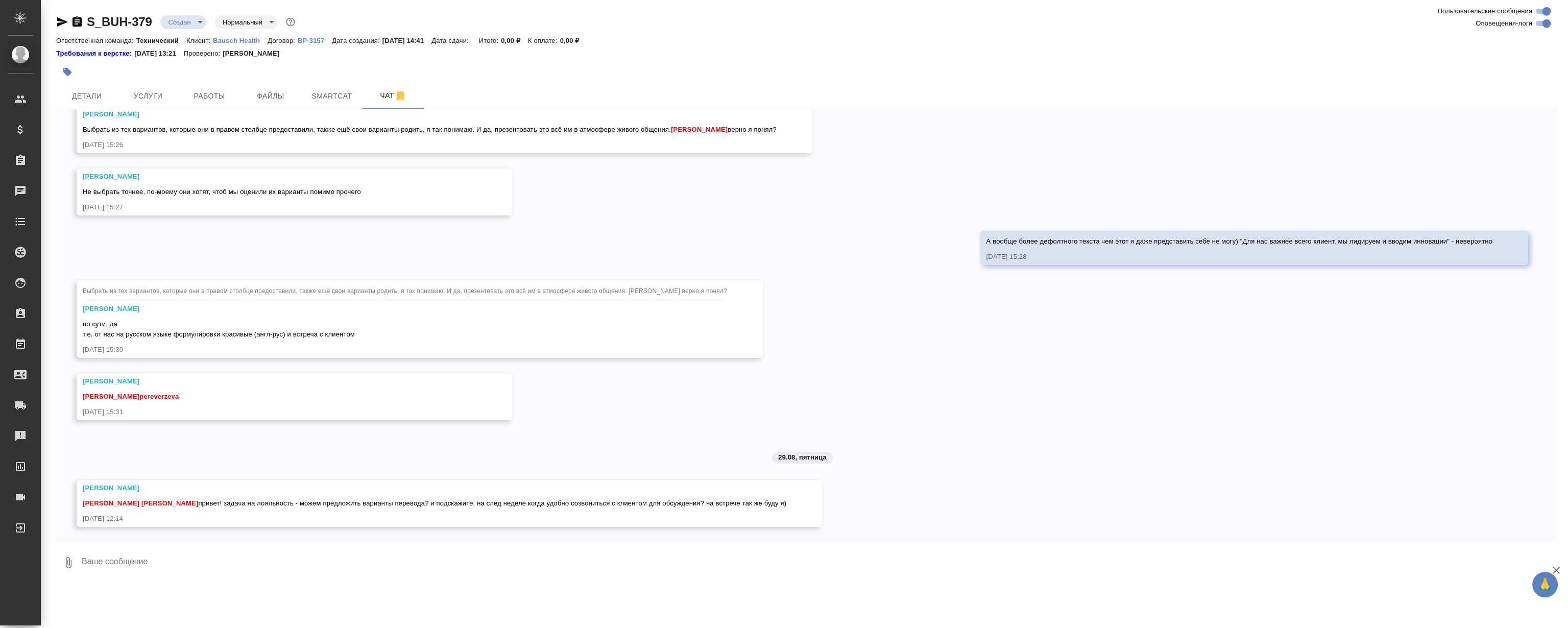
scroll to position [467, 0]
click at [591, 288] on span "Выбрать из тех вариантов, которые они в правом столбце предоставили, также ещё …" at bounding box center [404, 288] width 645 height 7
click at [578, 286] on span "Выбрать из тех вариантов, которые они в правом столбце предоставили, также ещё …" at bounding box center [404, 288] width 645 height 7
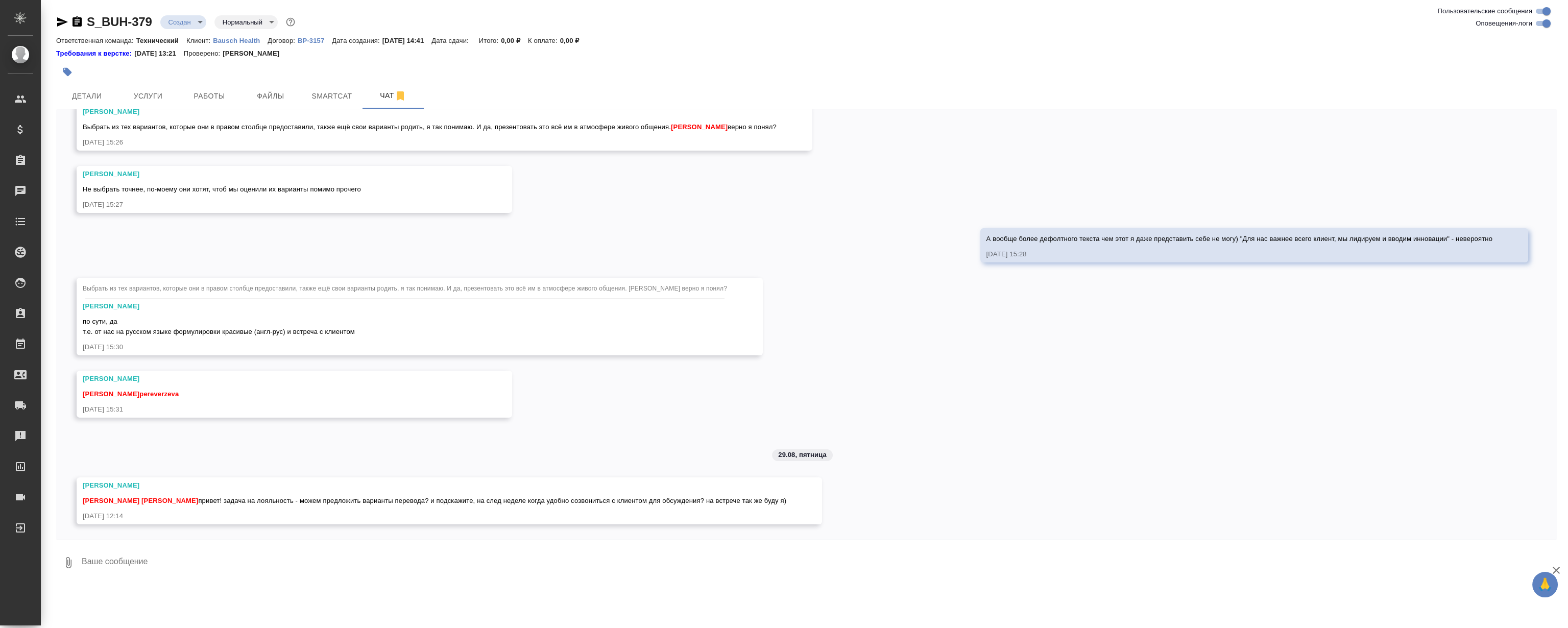
drag, startPoint x: 567, startPoint y: 262, endPoint x: 595, endPoint y: 392, distance: 133.0
click at [595, 392] on div "27.08, [DATE] [[PERSON_NAME] оставил комментарий: "Расчет по словам с повторами…" at bounding box center [806, 325] width 1501 height 430
click at [566, 271] on div "27.08, [DATE] [[PERSON_NAME] оставил комментарий: "Расчет по словам с повторами…" at bounding box center [806, 325] width 1501 height 430
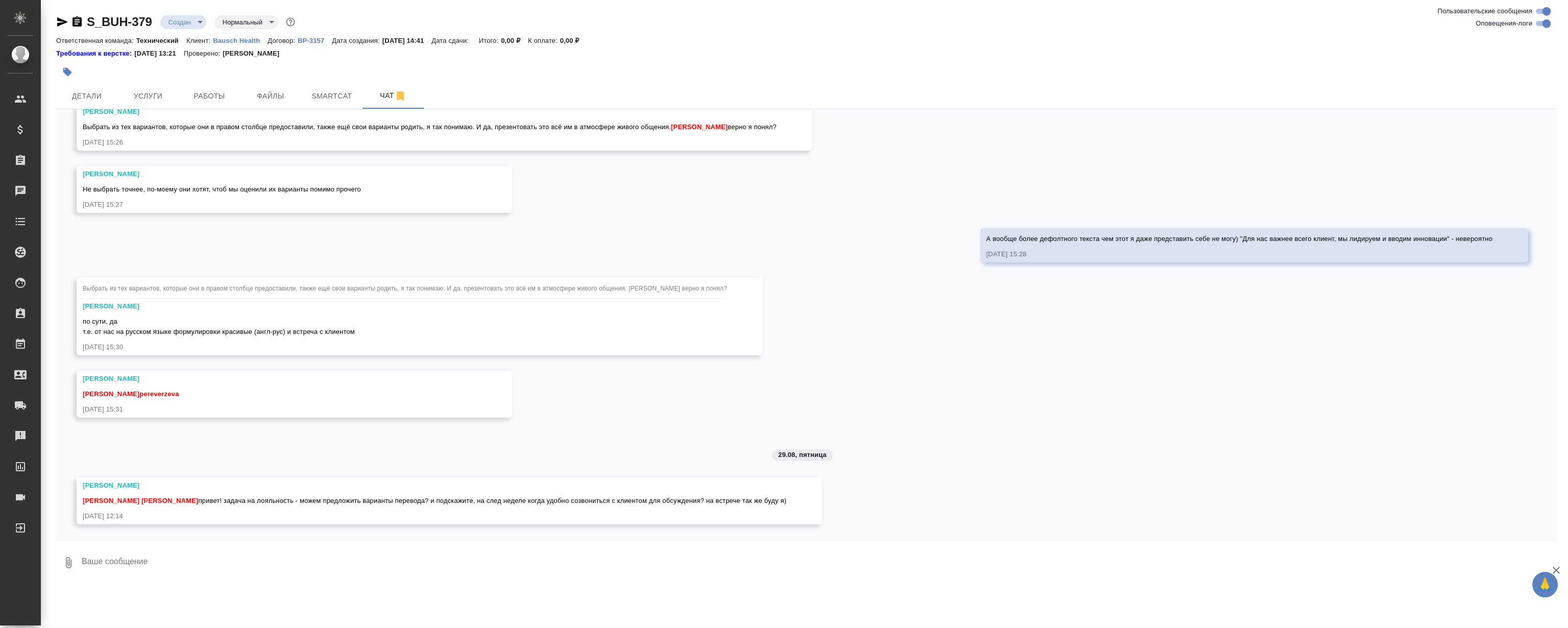
click at [527, 294] on div "Выбрать из тех вариантов, которые они в правом столбце предоставили, также ещё …" at bounding box center [404, 289] width 645 height 18
click at [568, 258] on div "27.08, [DATE] [[PERSON_NAME] оставил комментарий: "Расчет по словам с повторами…" at bounding box center [806, 325] width 1501 height 430
click at [471, 434] on div "27.08, [DATE] [[PERSON_NAME] оставил комментарий: "Расчет по словам с повторами…" at bounding box center [806, 325] width 1501 height 430
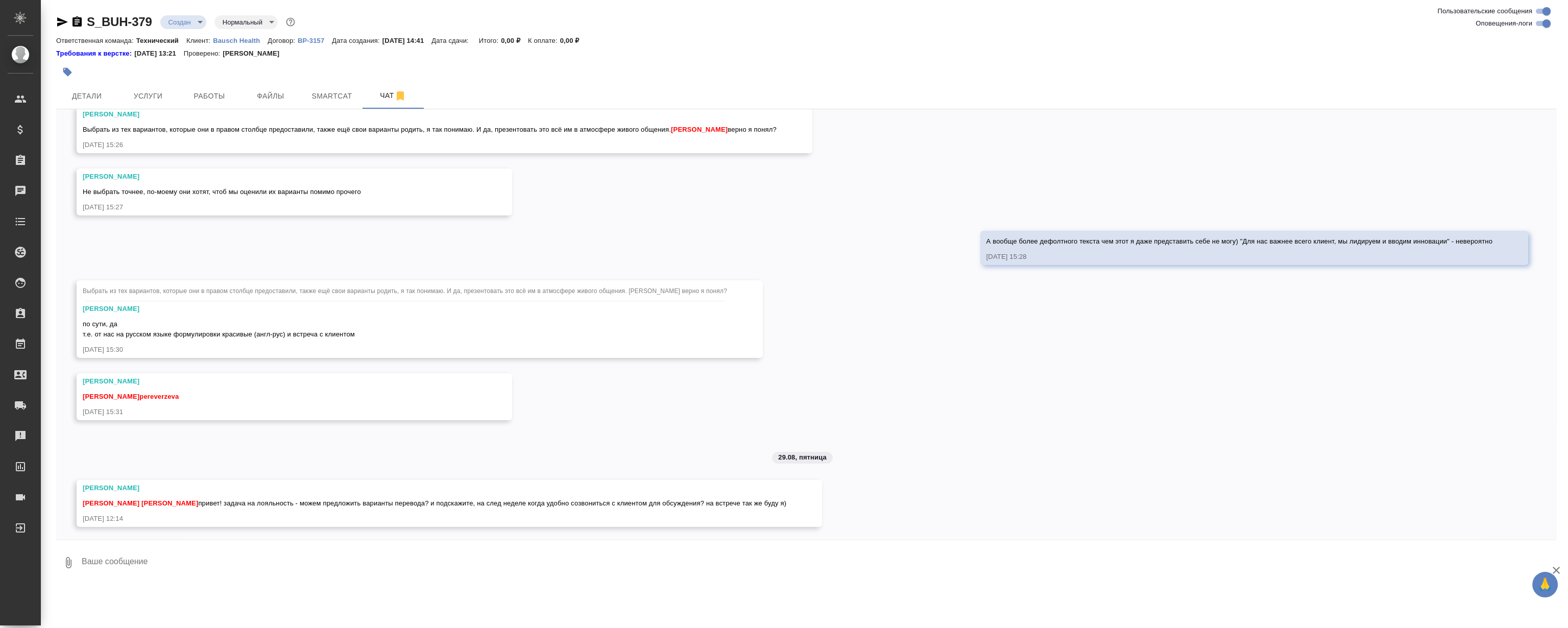
scroll to position [467, 0]
click at [664, 554] on textarea at bounding box center [819, 563] width 1476 height 35
type textarea "G"
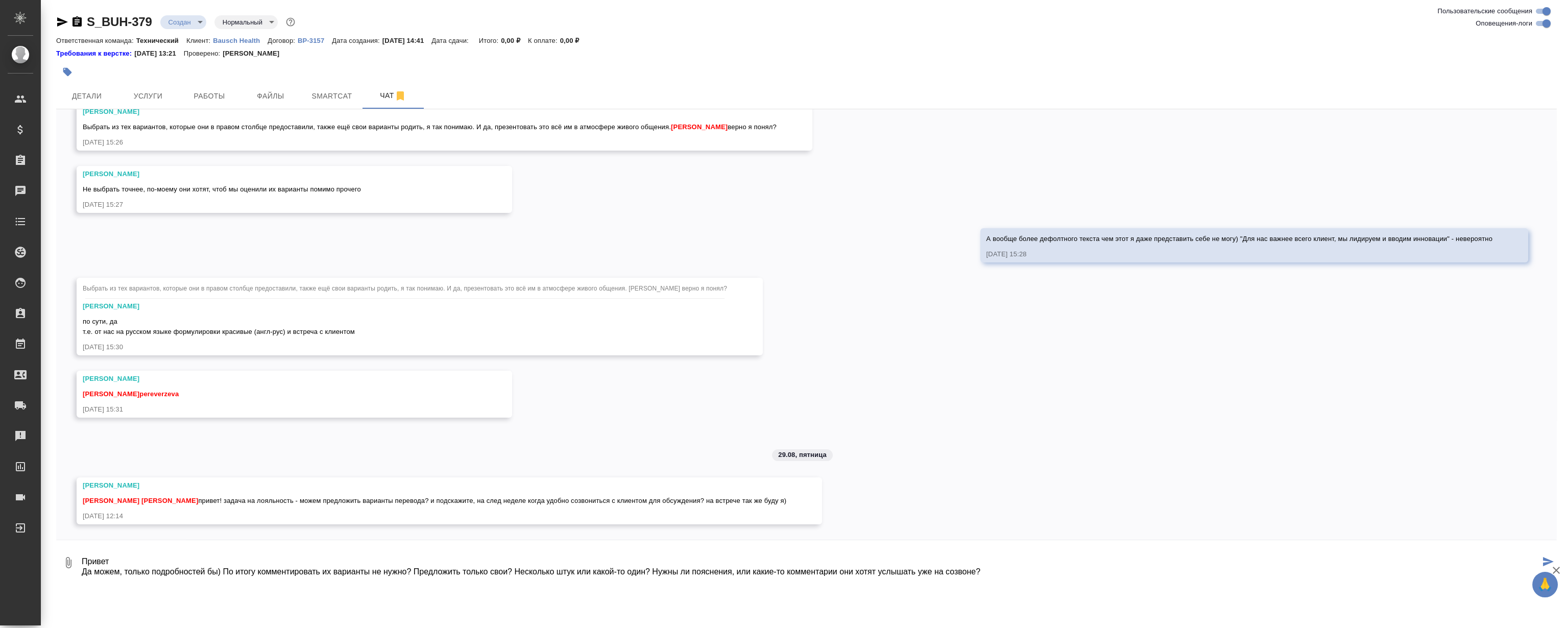
scroll to position [7, 0]
click at [409, 563] on textarea "Привет Да можем, только подробностей бы) По итогу комментировать их варианты не…" at bounding box center [810, 563] width 1459 height 35
click at [796, 567] on textarea "Привет Да можем, только подробностей бы) По итогу комментировать их уже предста…" at bounding box center [810, 563] width 1459 height 35
click at [1017, 567] on textarea "Привет Да можем, только подробностей бы) По итогу комментировать их уже предста…" at bounding box center [810, 563] width 1459 height 35
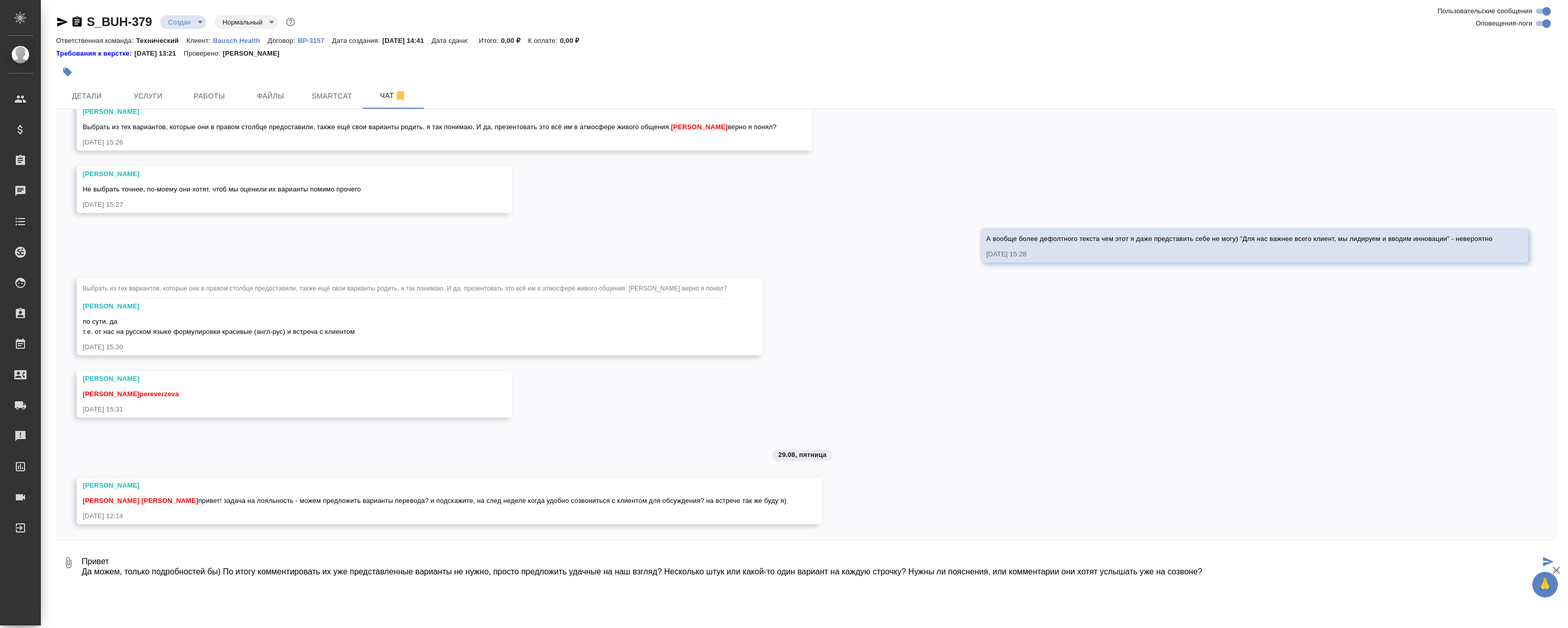
click at [1024, 559] on textarea "Привет Да можем, только подробностей бы) По итогу комментировать их уже предста…" at bounding box center [810, 563] width 1459 height 35
click at [1224, 568] on textarea "Привет Да можем, только подробностей бы) По итогу комментировать их уже предста…" at bounding box center [810, 563] width 1459 height 35
click at [1212, 585] on div "S_BUH-379 Создан new Нормальный normal Ответственная команда: Технический Клиен…" at bounding box center [807, 293] width 1512 height 586
click at [1217, 579] on textarea "Привет Да можем, только подробностей бы) По итогу комментировать их уже предста…" at bounding box center [810, 563] width 1459 height 35
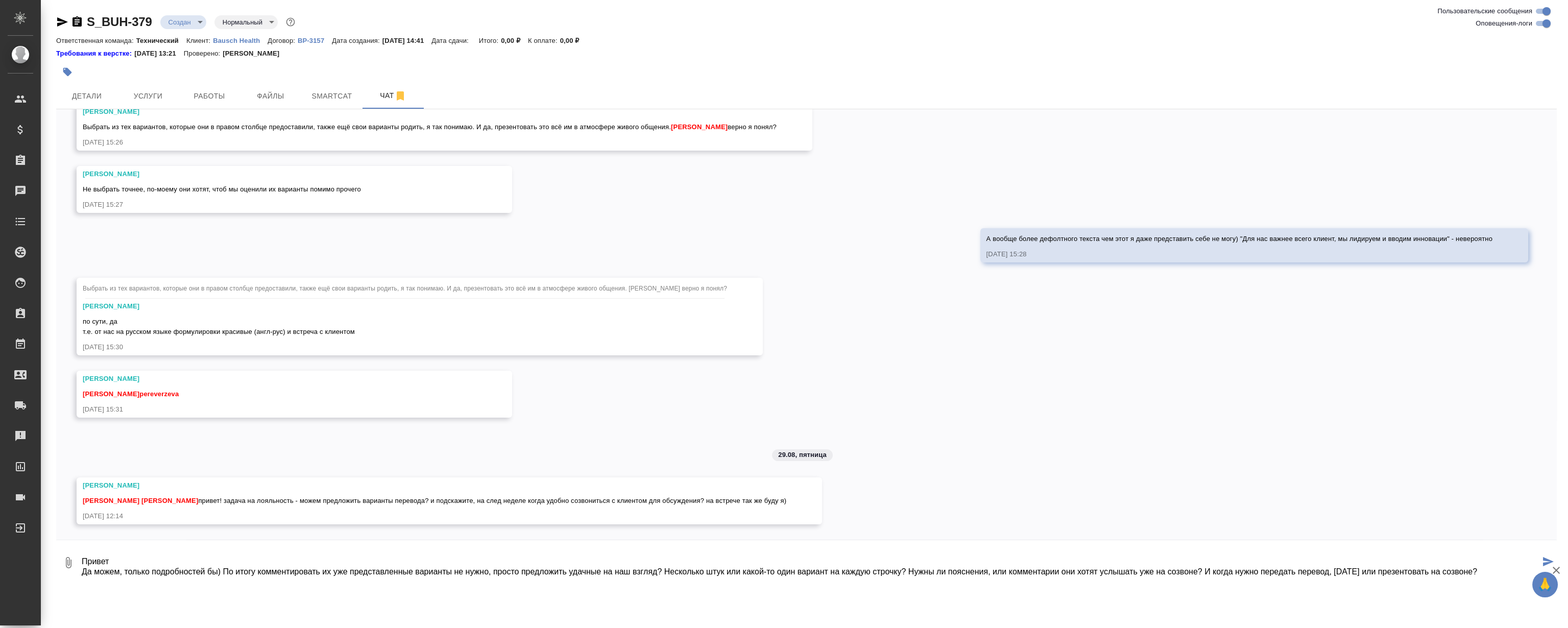
click at [1274, 571] on textarea "Привет Да можем, только подробностей бы) По итогу комментировать их уже предста…" at bounding box center [810, 563] width 1459 height 35
click at [222, 568] on textarea "Привет Да можем, только подробностей бы) По итогу комментировать их уже предста…" at bounding box center [810, 563] width 1459 height 35
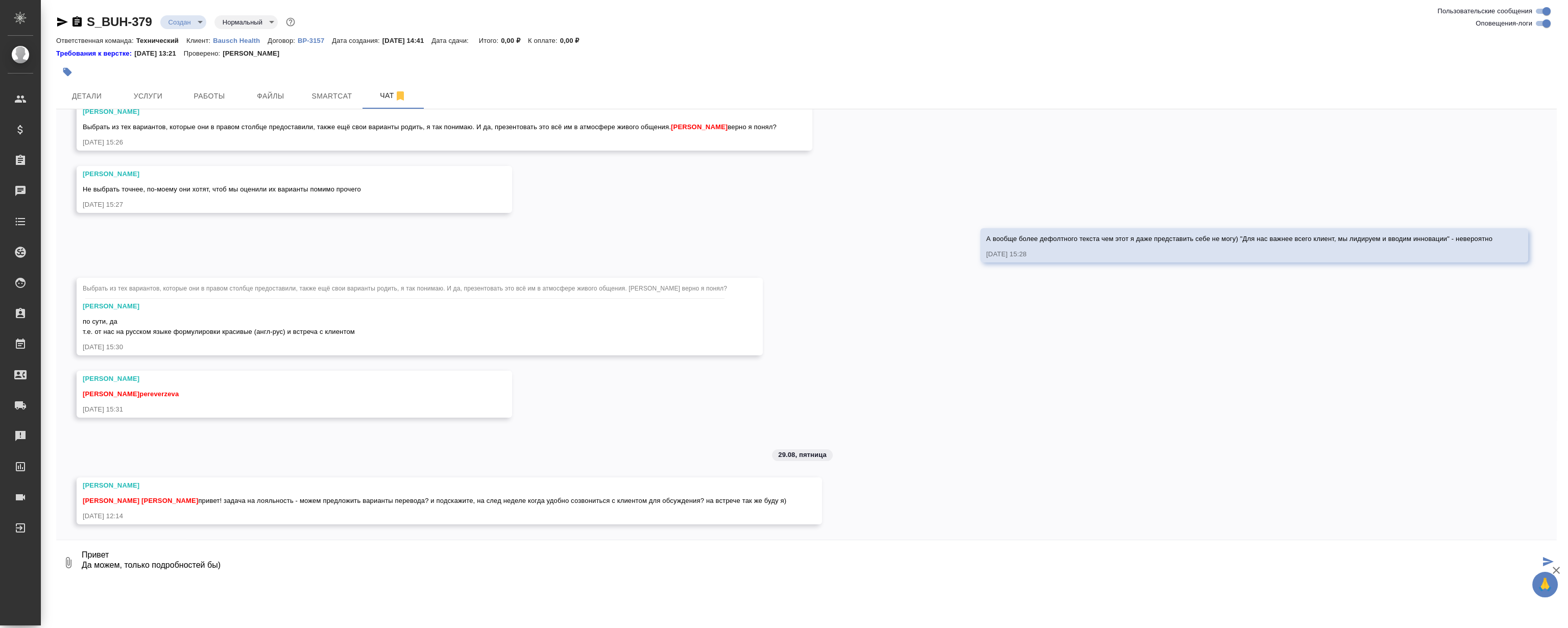
scroll to position [17, 0]
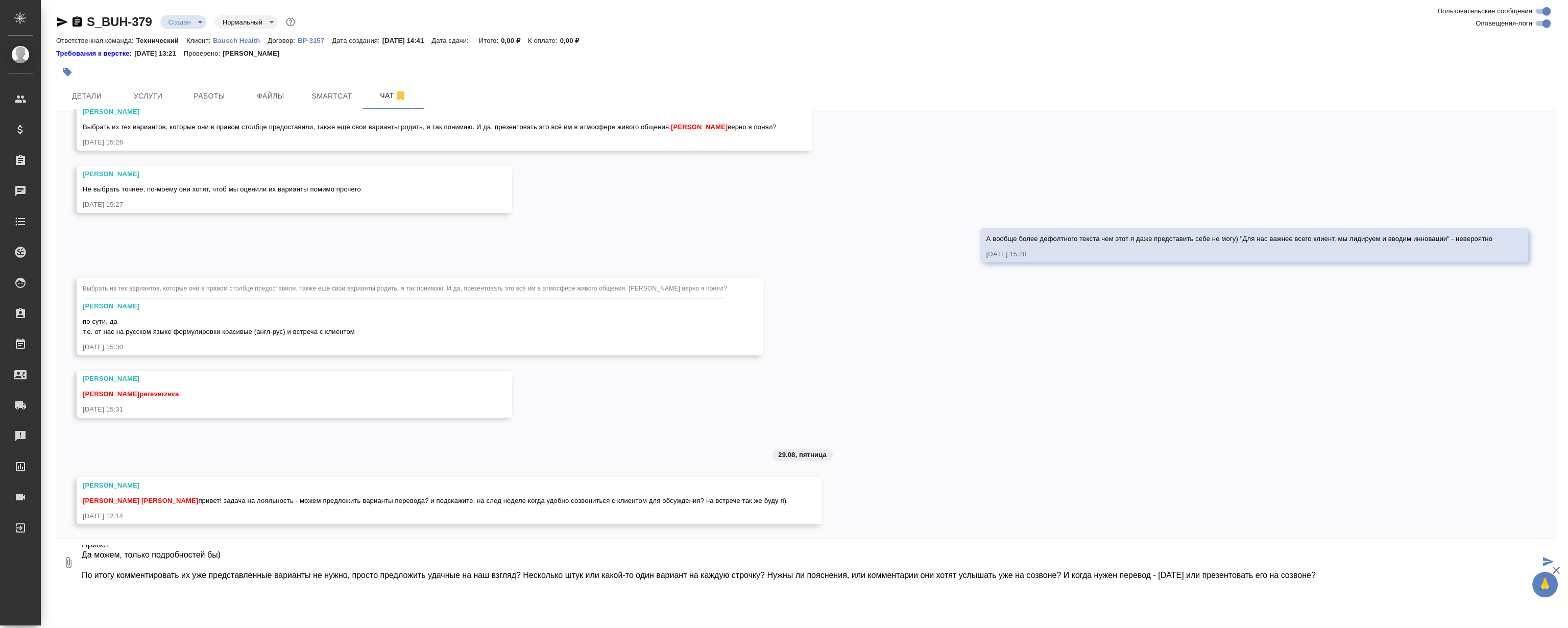
click at [307, 546] on textarea "Привет Да можем, только подробностей бы) По итогу комментировать их уже предста…" at bounding box center [810, 563] width 1459 height 35
click at [525, 571] on textarea "Привет Да можем, только подробностей бы) По итогу комментировать их уже предста…" at bounding box center [810, 563] width 1459 height 35
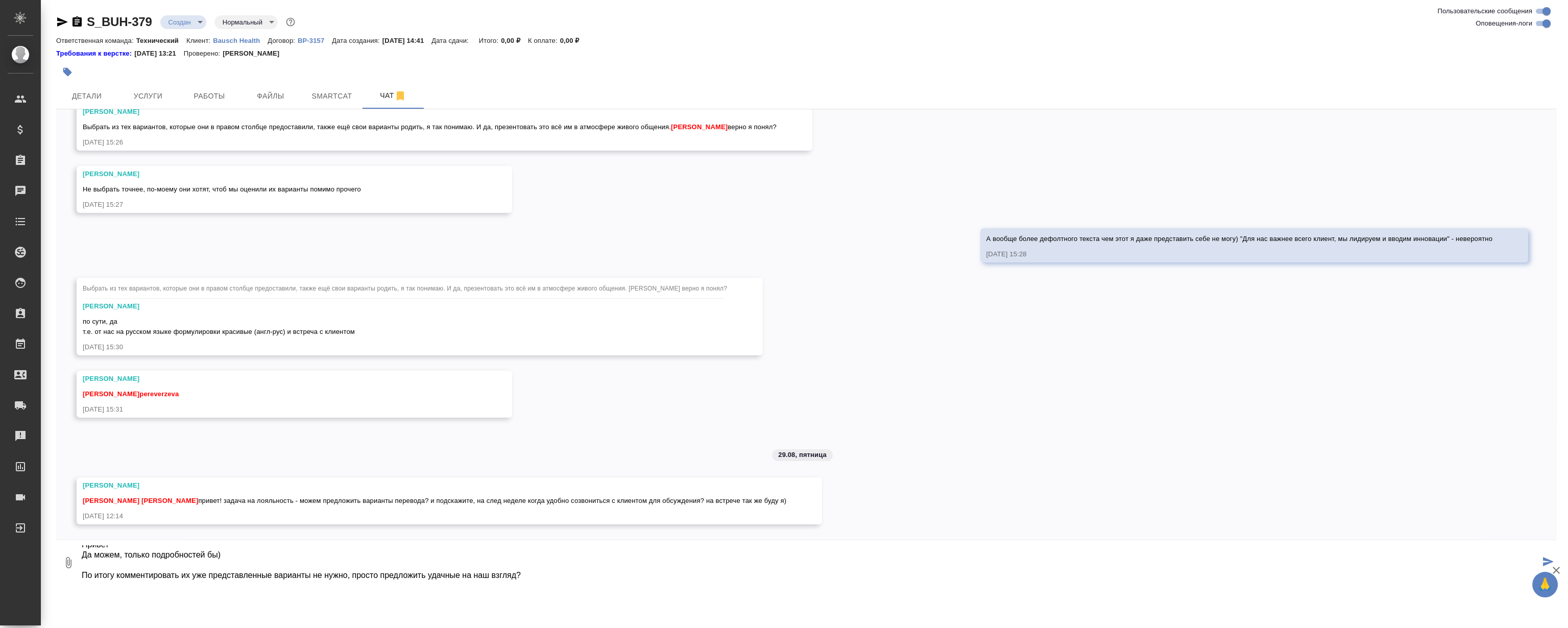
scroll to position [27, 0]
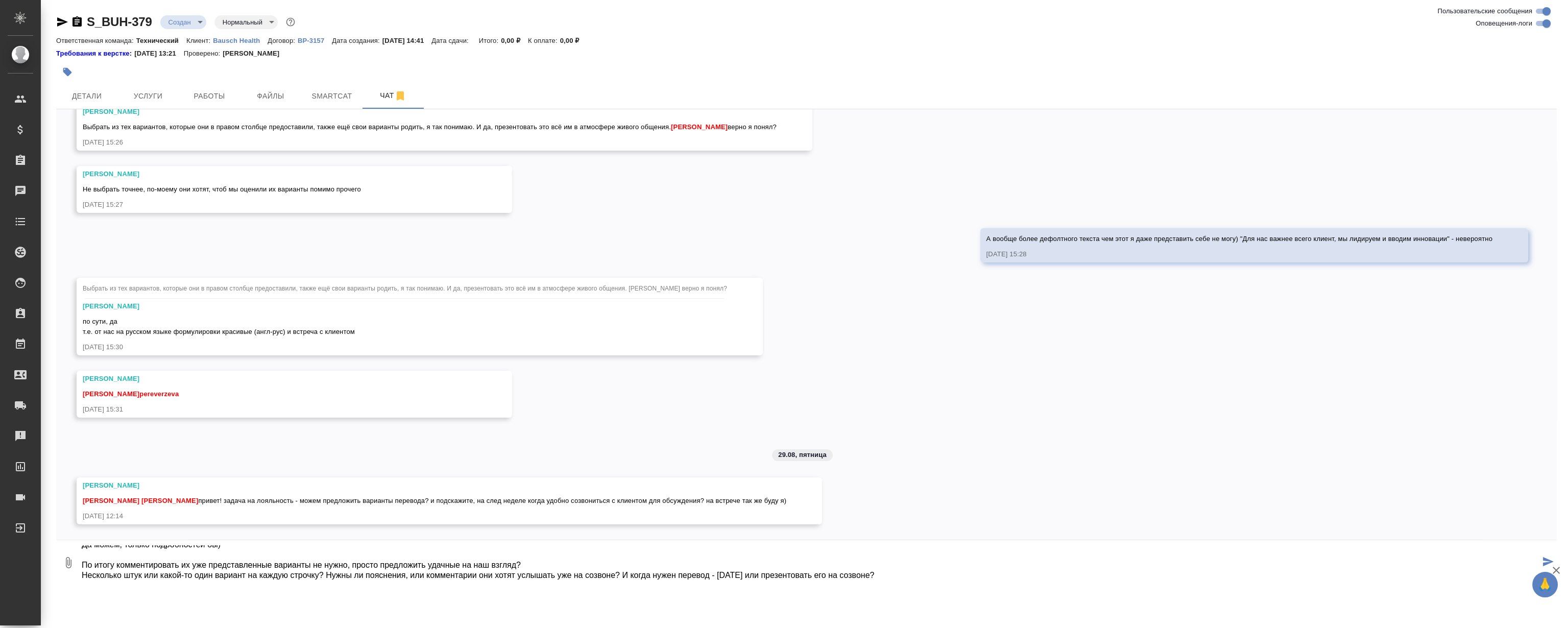
click at [327, 575] on textarea "Привет Да можем, только подробностей бы) По итогу комментировать их уже предста…" at bounding box center [810, 563] width 1459 height 35
type textarea "Привет Да можем, только подробностей бы) По итогу комментировать их уже предста…"
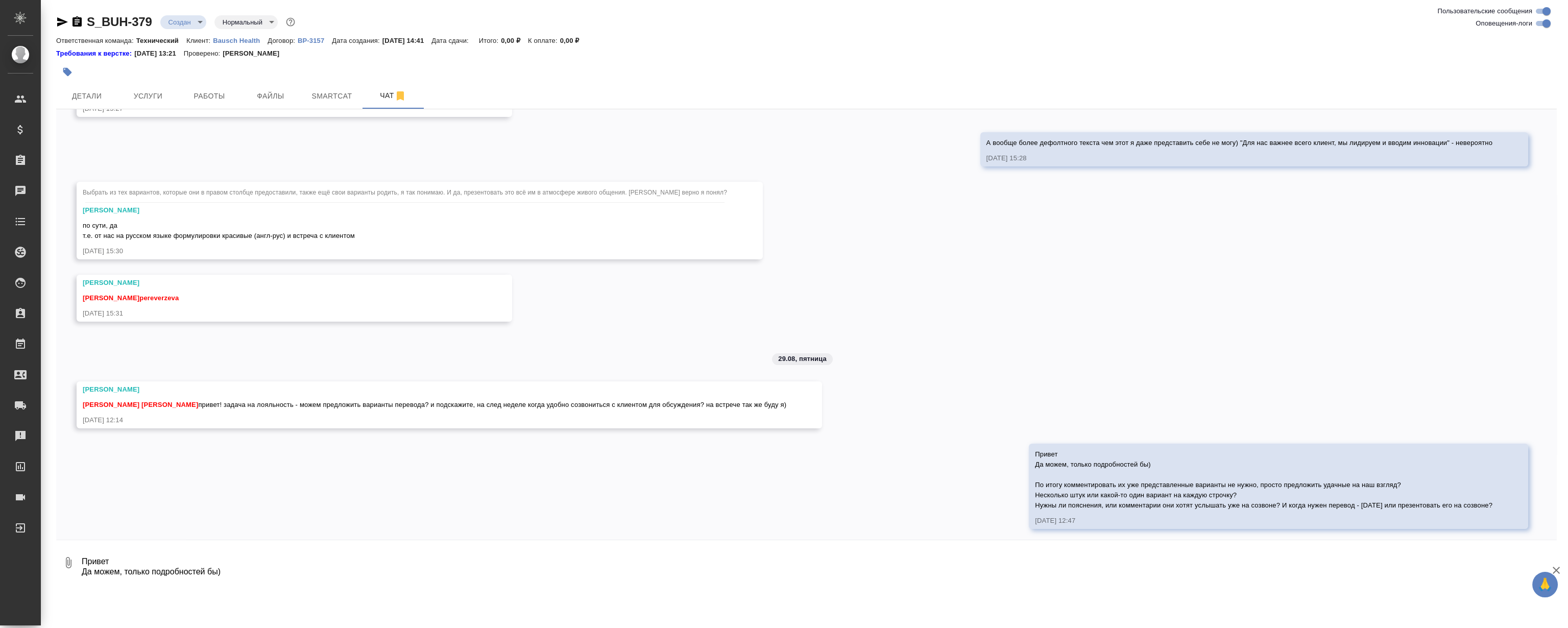
scroll to position [568, 0]
click at [1005, 302] on div "27.08, среда [Никифорова Валерия] Клиент оставил комментарий: "Расчет по словам…" at bounding box center [806, 325] width 1501 height 430
click at [907, 300] on div "27.08, среда [Никифорова Валерия] Клиент оставил комментарий: "Расчет по словам…" at bounding box center [806, 325] width 1501 height 430
drag, startPoint x: 556, startPoint y: 559, endPoint x: 558, endPoint y: 532, distance: 27.1
click at [556, 556] on textarea at bounding box center [819, 563] width 1476 height 35
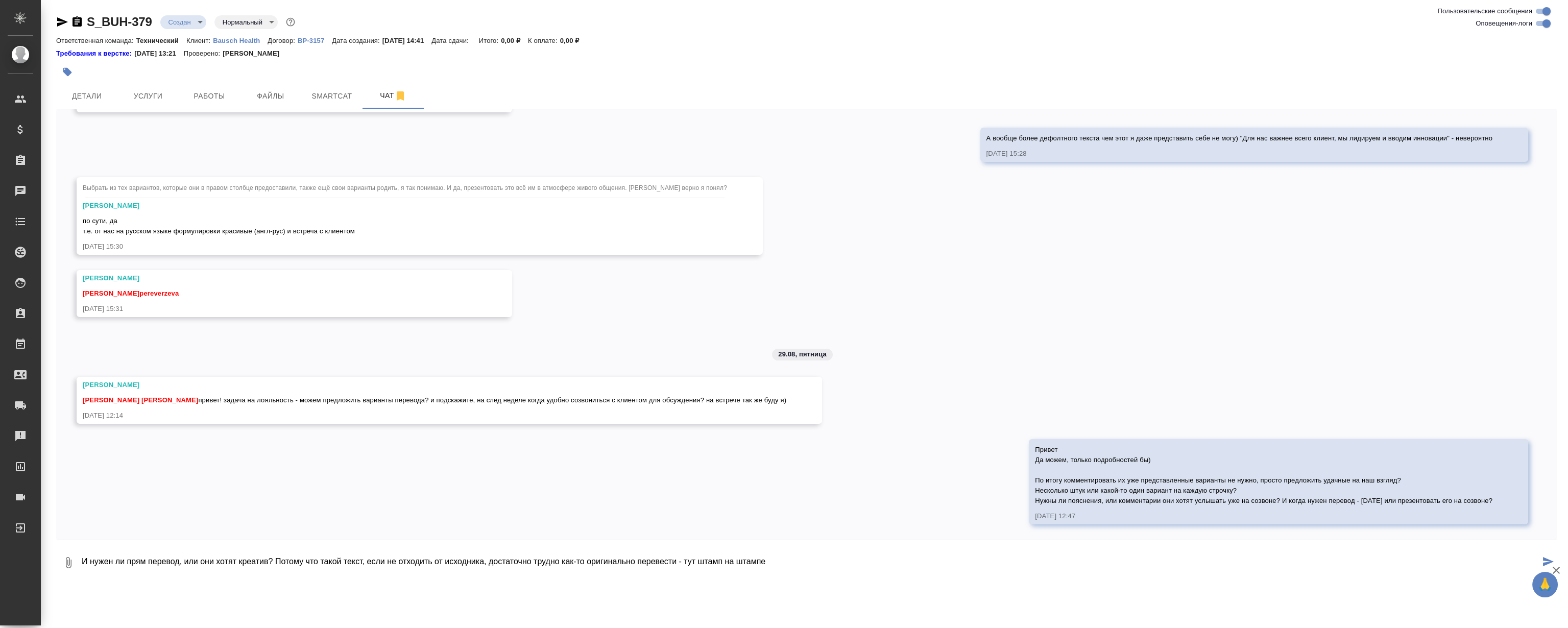
type textarea "И нужен ли прям перевод, или они хотят креатив? Потому что такой текст, если не…"
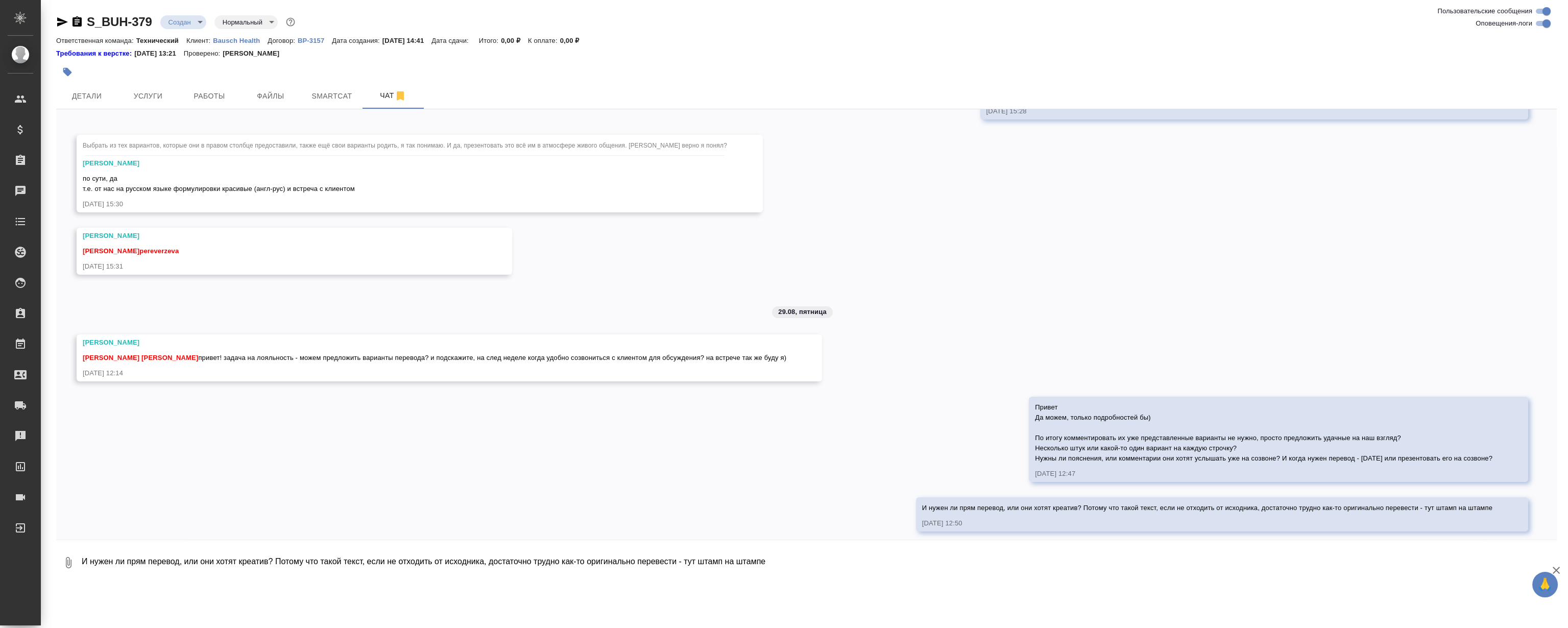
scroll to position [617, 0]
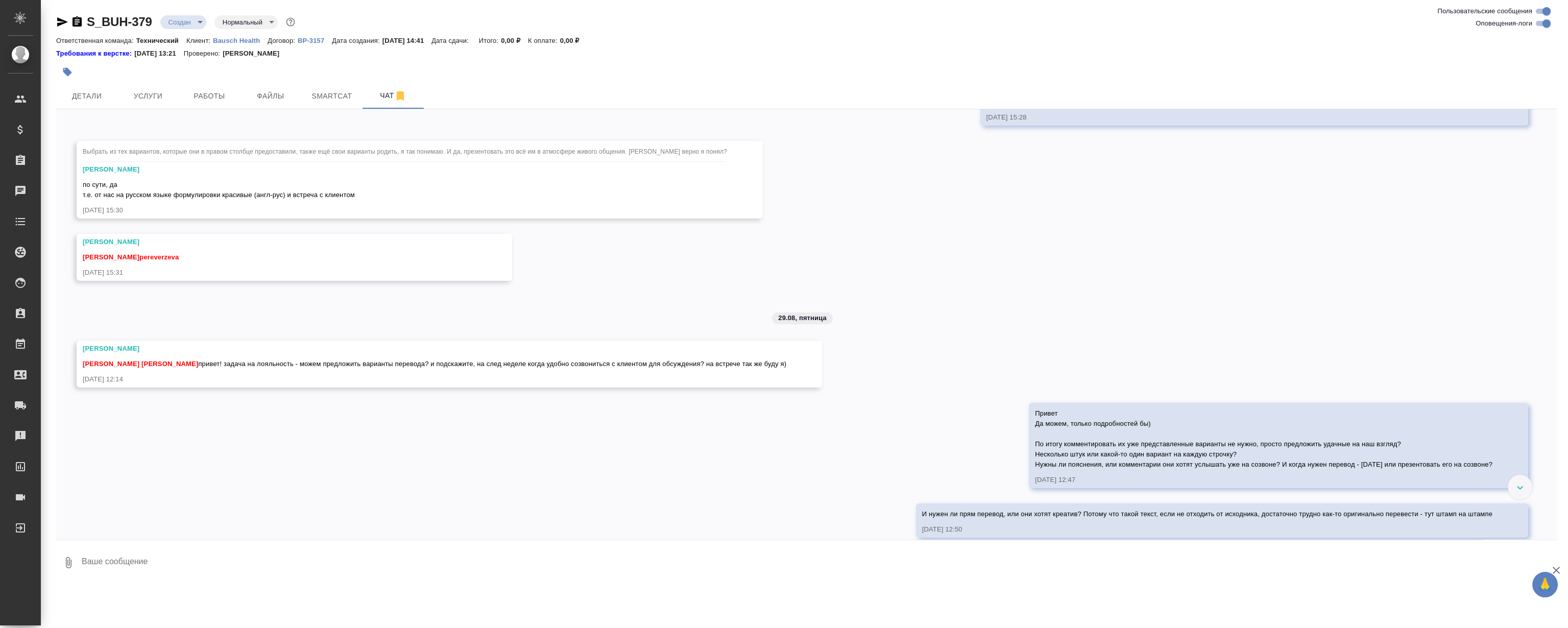
scroll to position [617, 0]
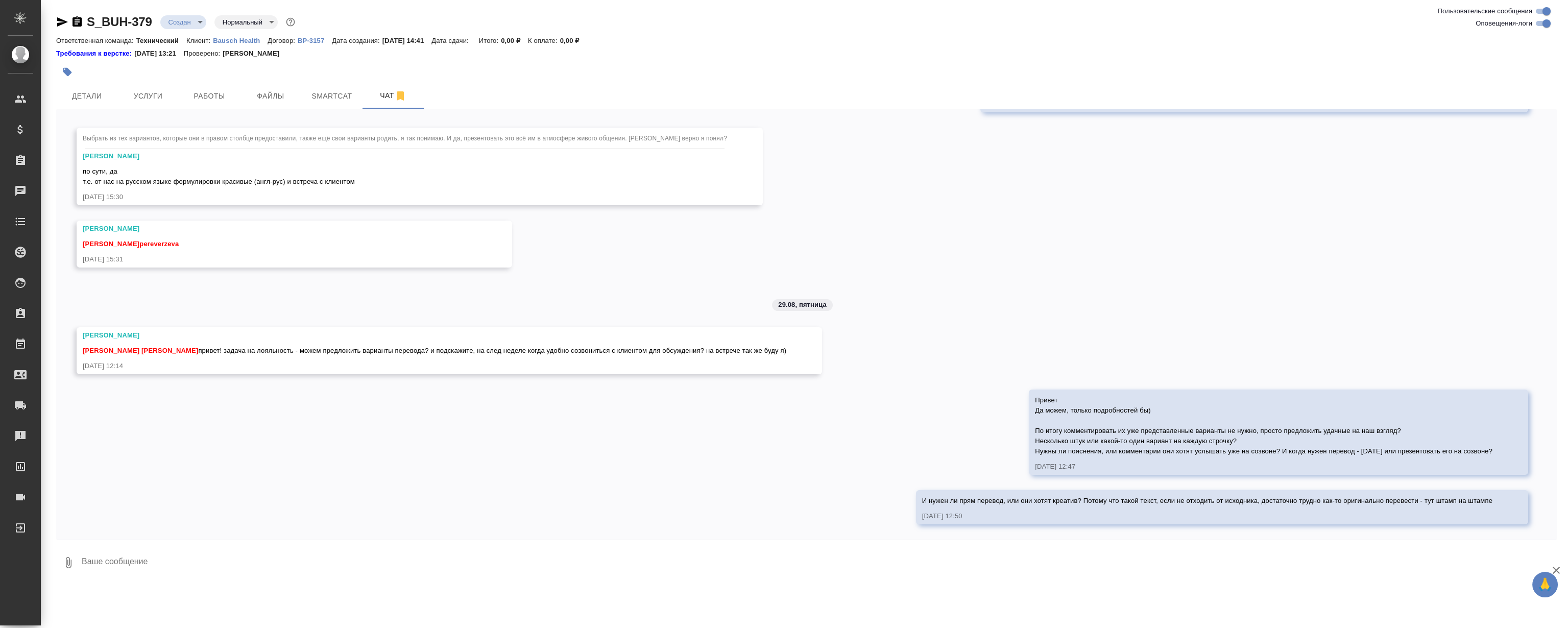
click at [664, 438] on div "27.08, [DATE] [[PERSON_NAME] оставил комментарий: "Расчет по словам с повторами…" at bounding box center [806, 325] width 1501 height 430
click at [987, 223] on div "27.08, [DATE] [[PERSON_NAME] оставил комментарий: "Расчет по словам с повторами…" at bounding box center [806, 325] width 1501 height 430
click at [567, 234] on div "27.08, среда [Никифорова Валерия] Клиент оставил комментарий: "Расчет по словам…" at bounding box center [806, 325] width 1501 height 430
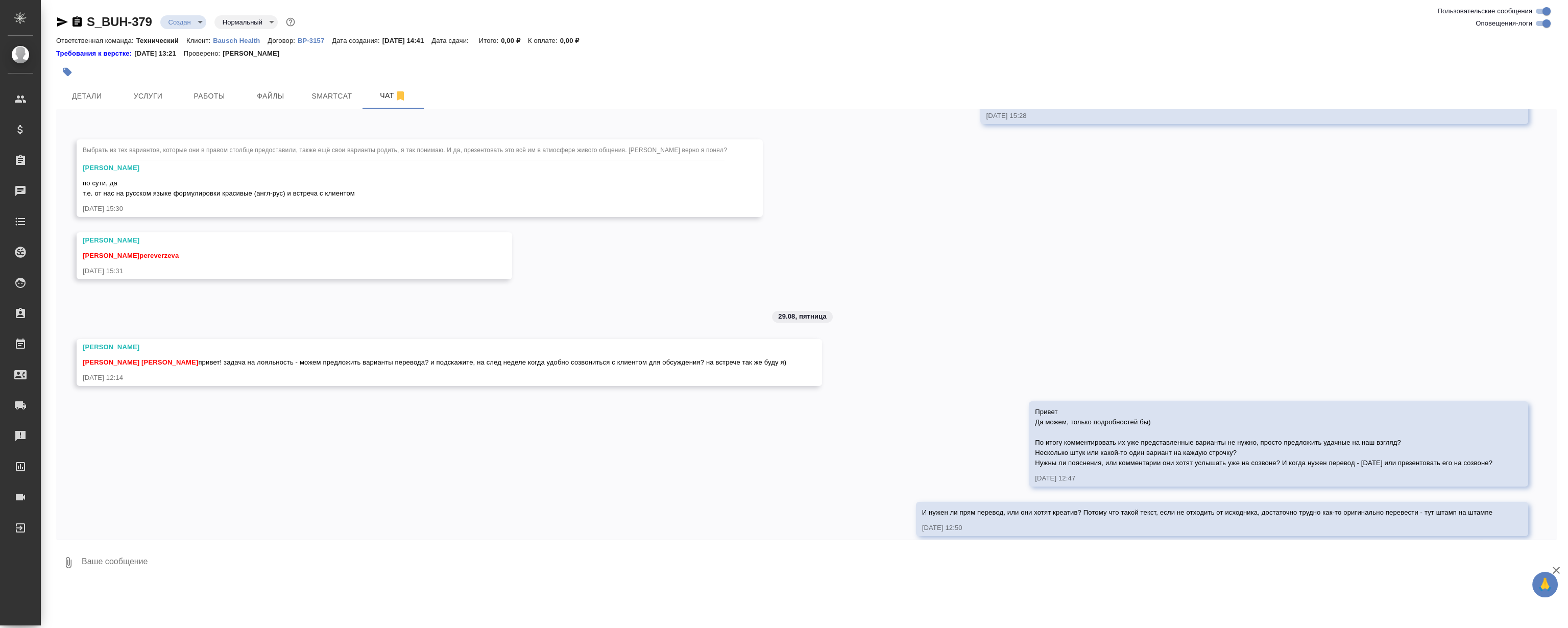
scroll to position [617, 0]
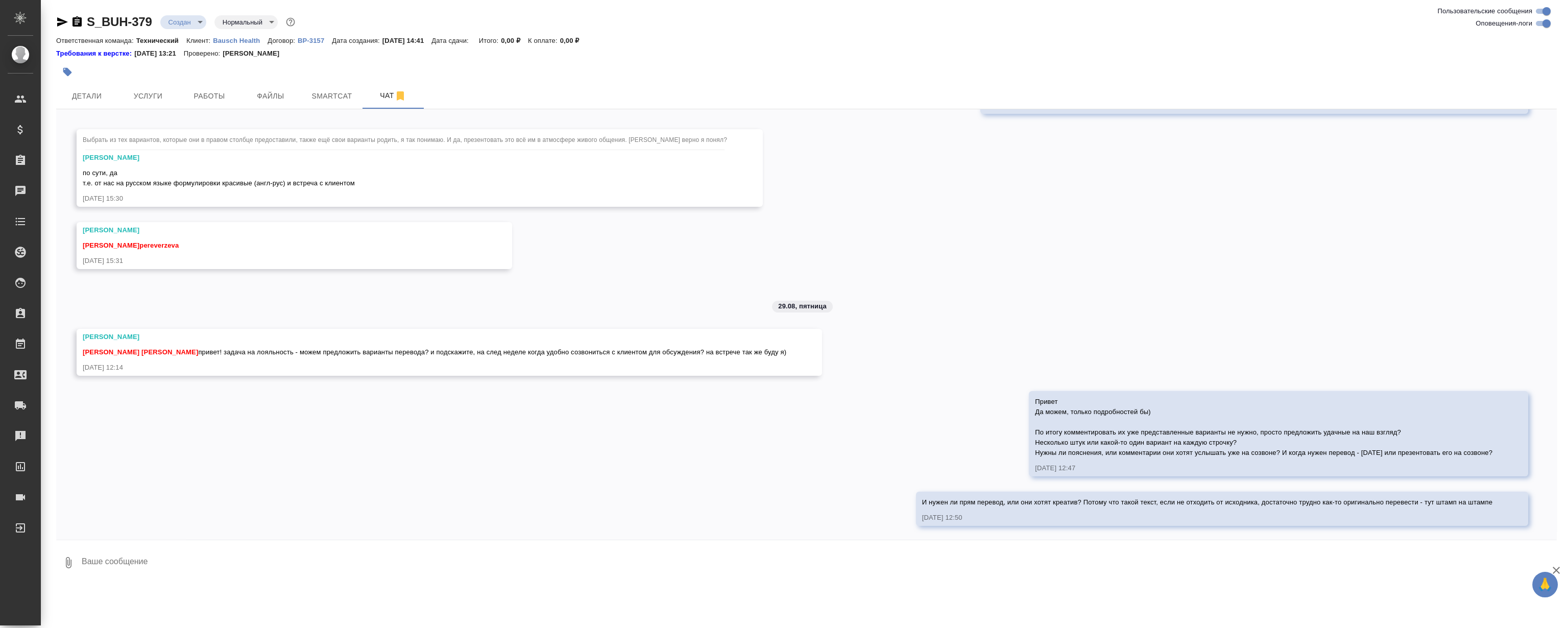
scroll to position [617, 0]
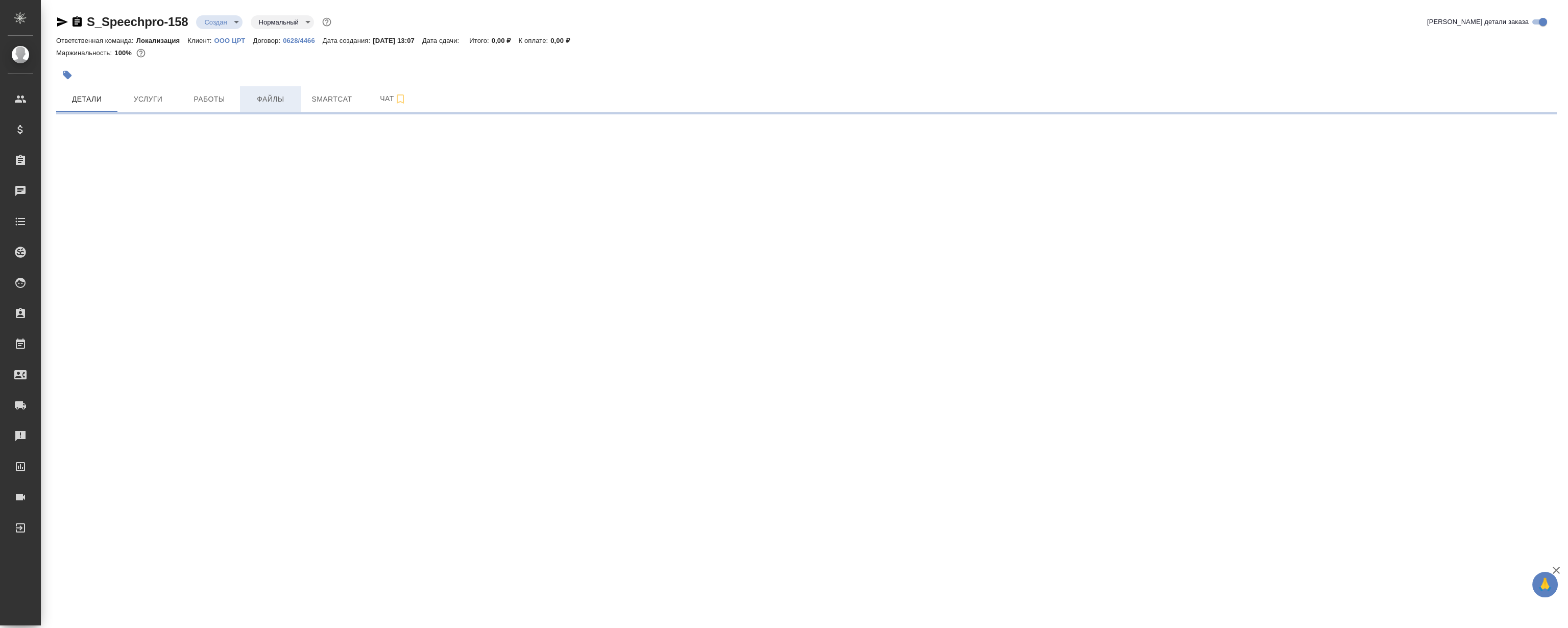
select select "RU"
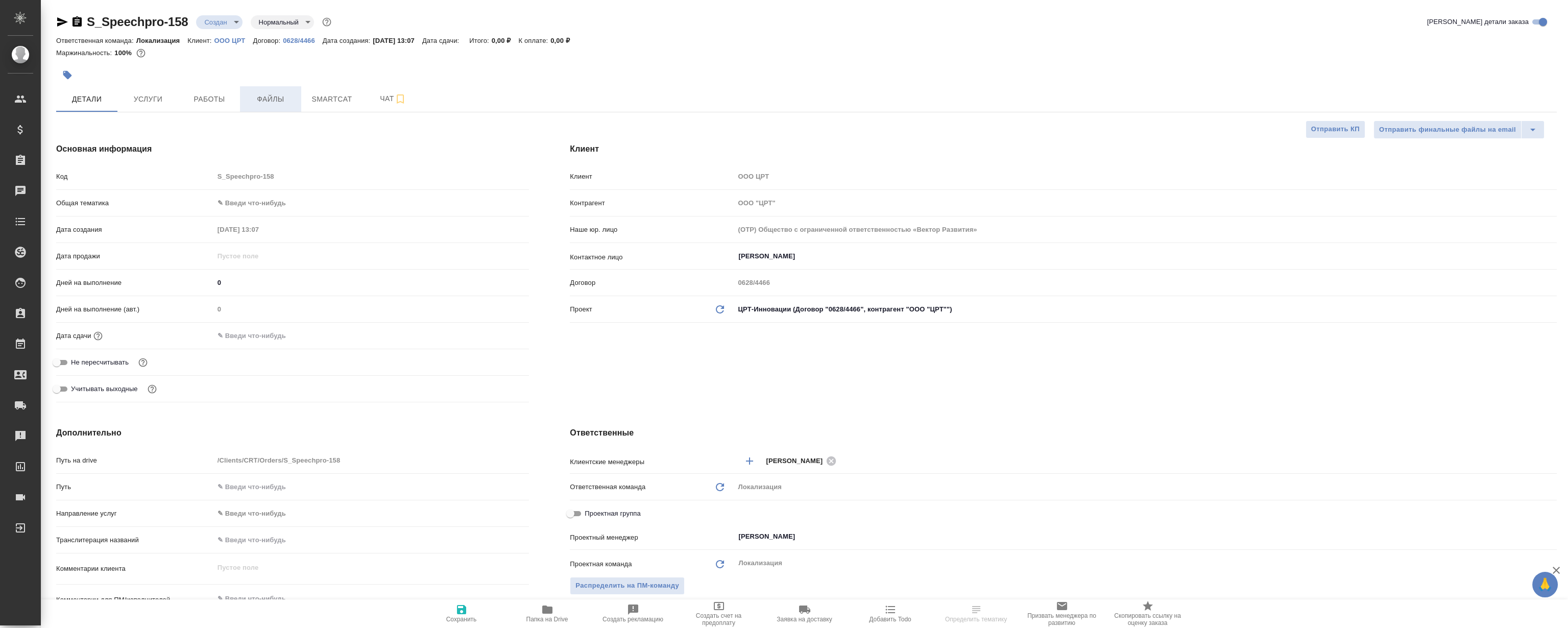
type textarea "x"
click at [272, 98] on span "Файлы" at bounding box center [270, 99] width 49 height 12
type textarea "x"
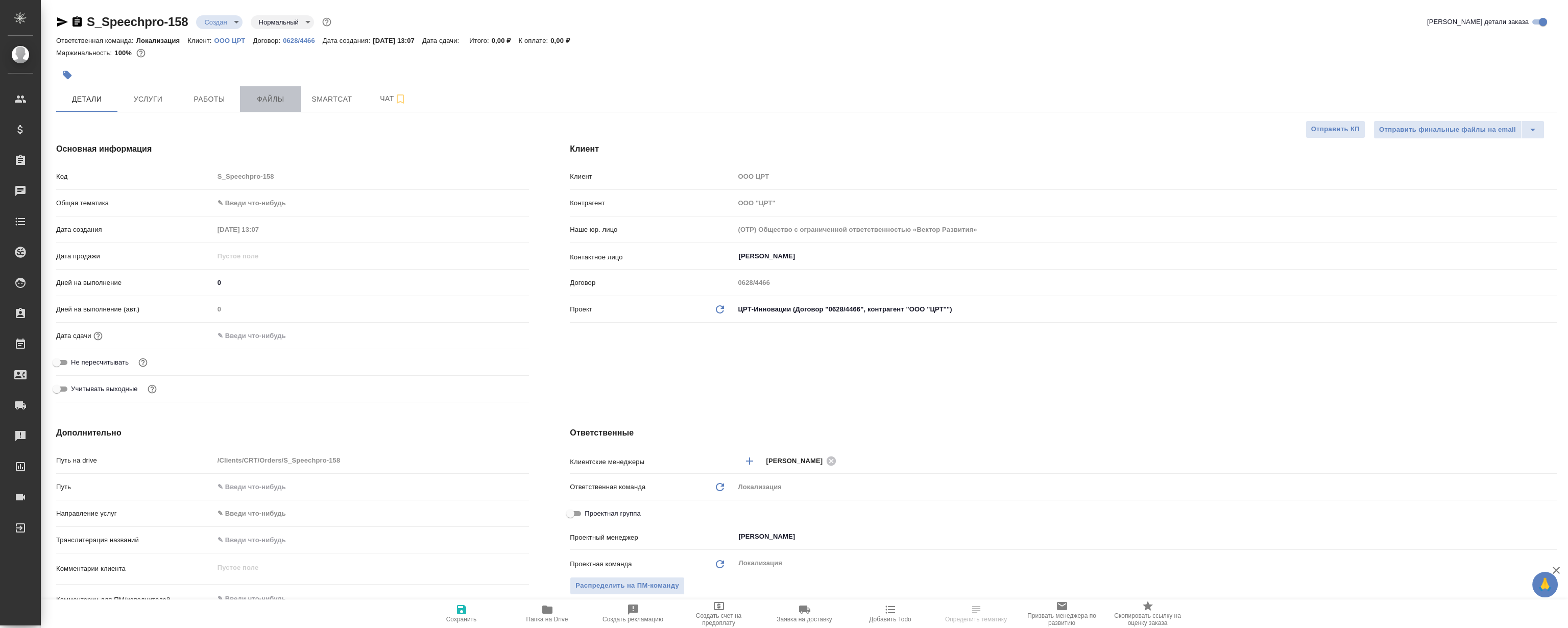
type textarea "x"
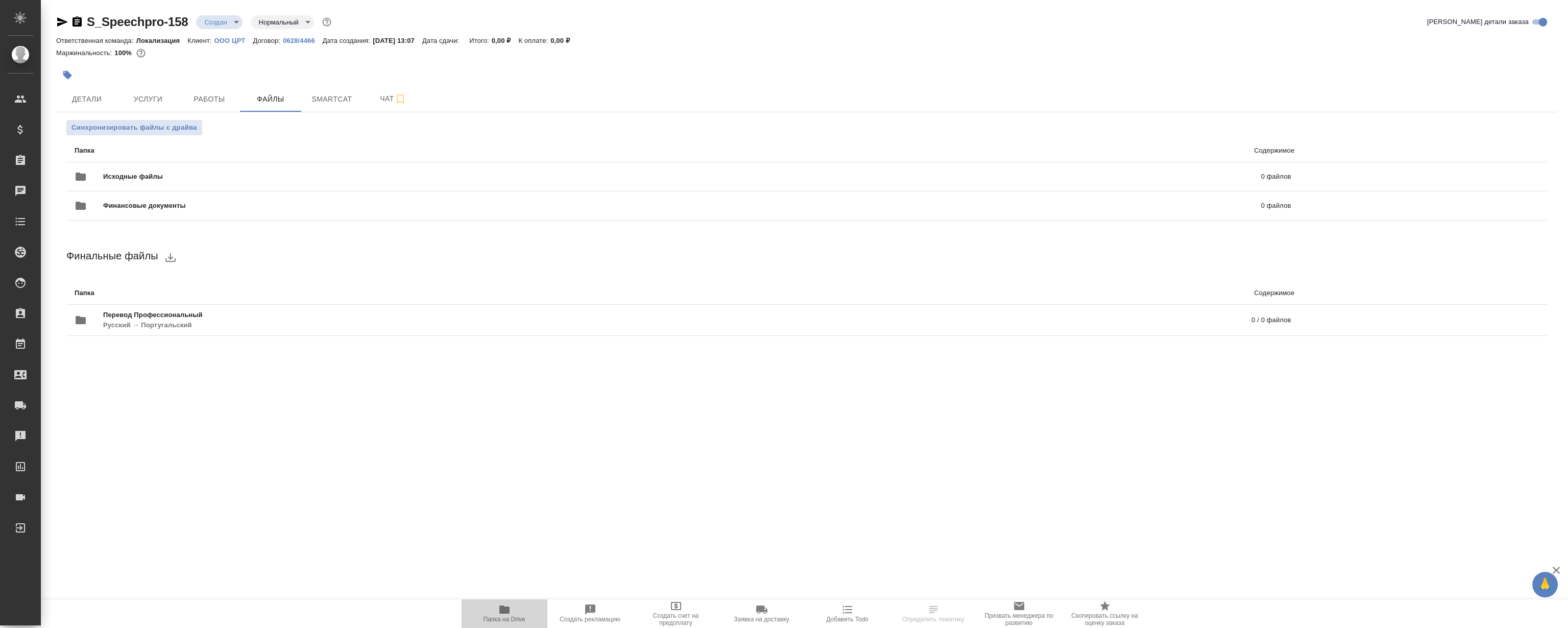
click at [516, 616] on span "Папка на Drive" at bounding box center [504, 618] width 42 height 7
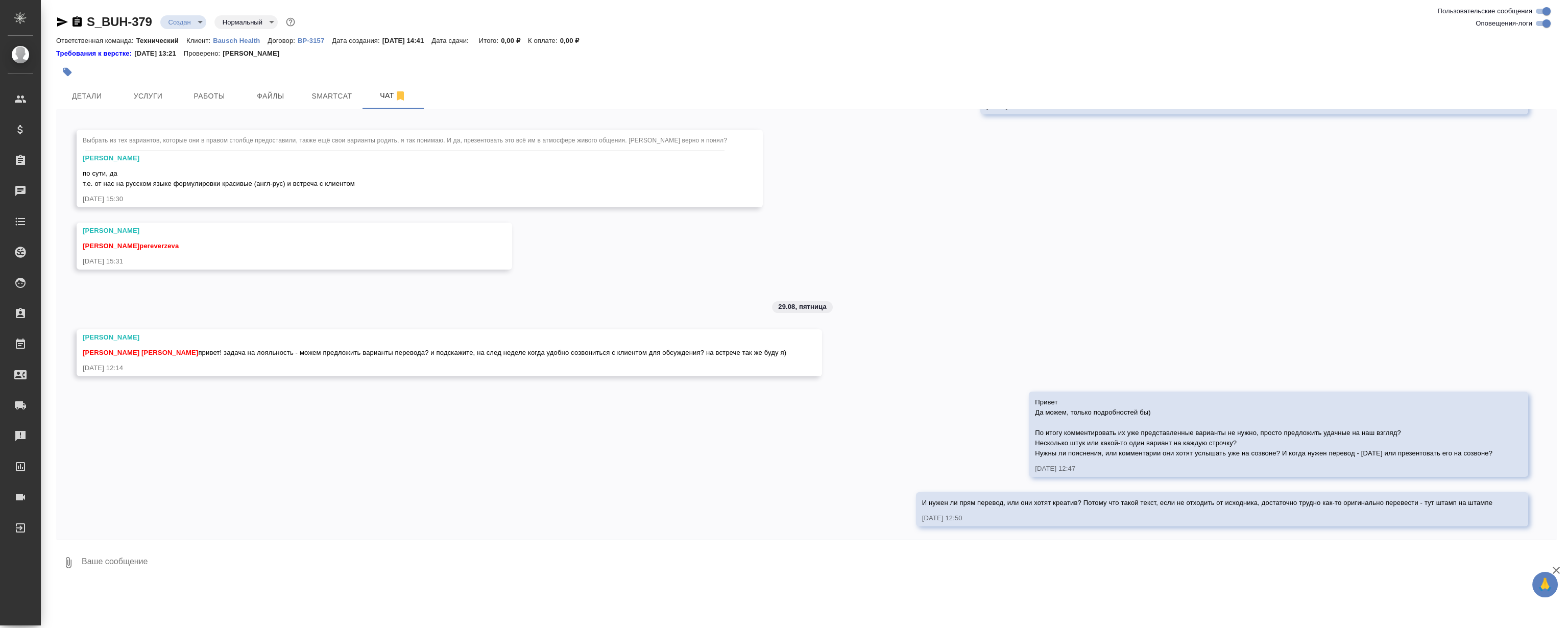
scroll to position [617, 0]
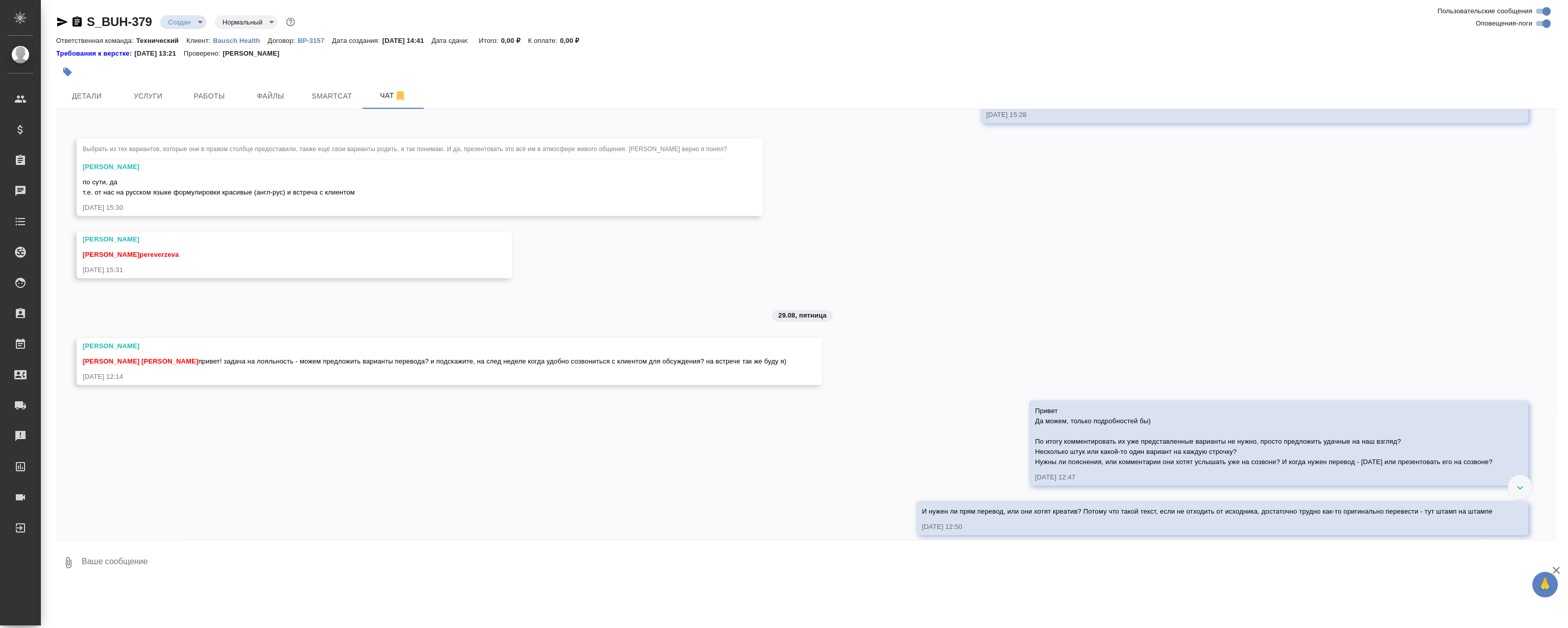
scroll to position [617, 0]
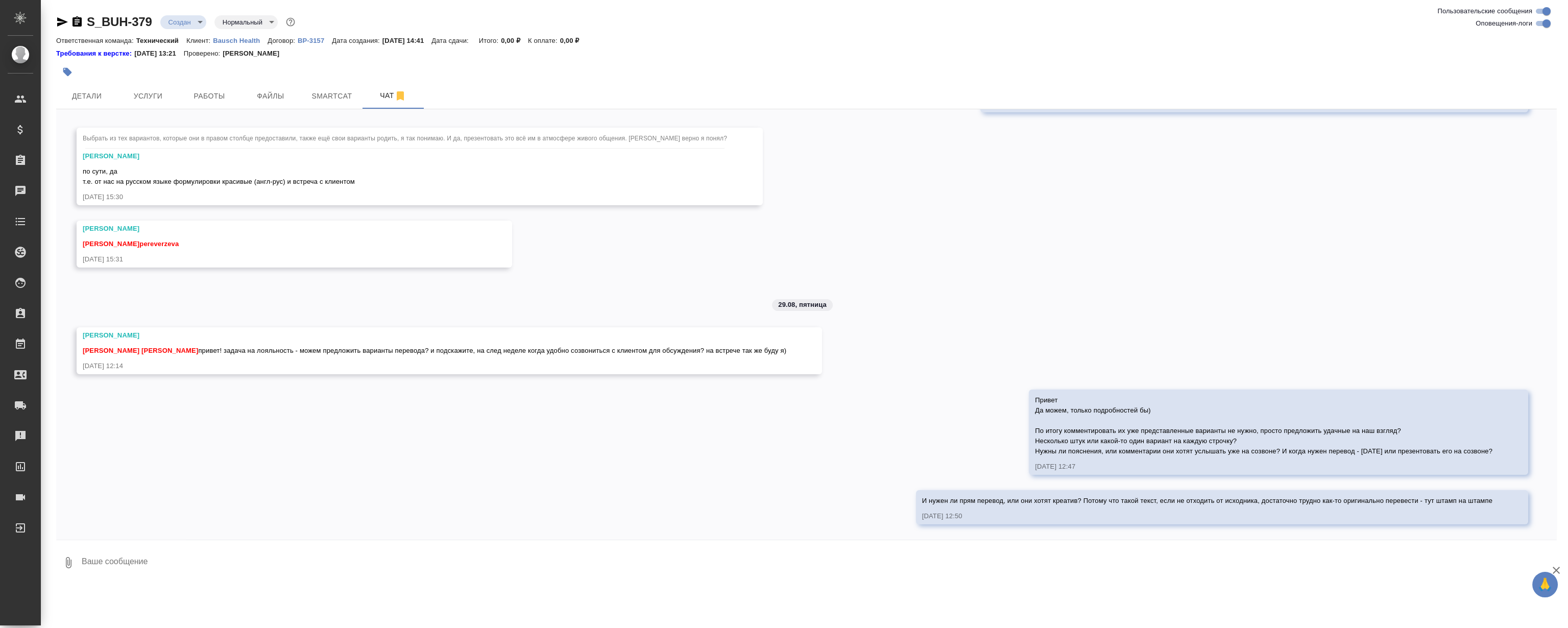
click at [524, 432] on div "27.08, [DATE] [[PERSON_NAME] оставил комментарий: "Расчет по словам с повторами…" at bounding box center [806, 325] width 1501 height 430
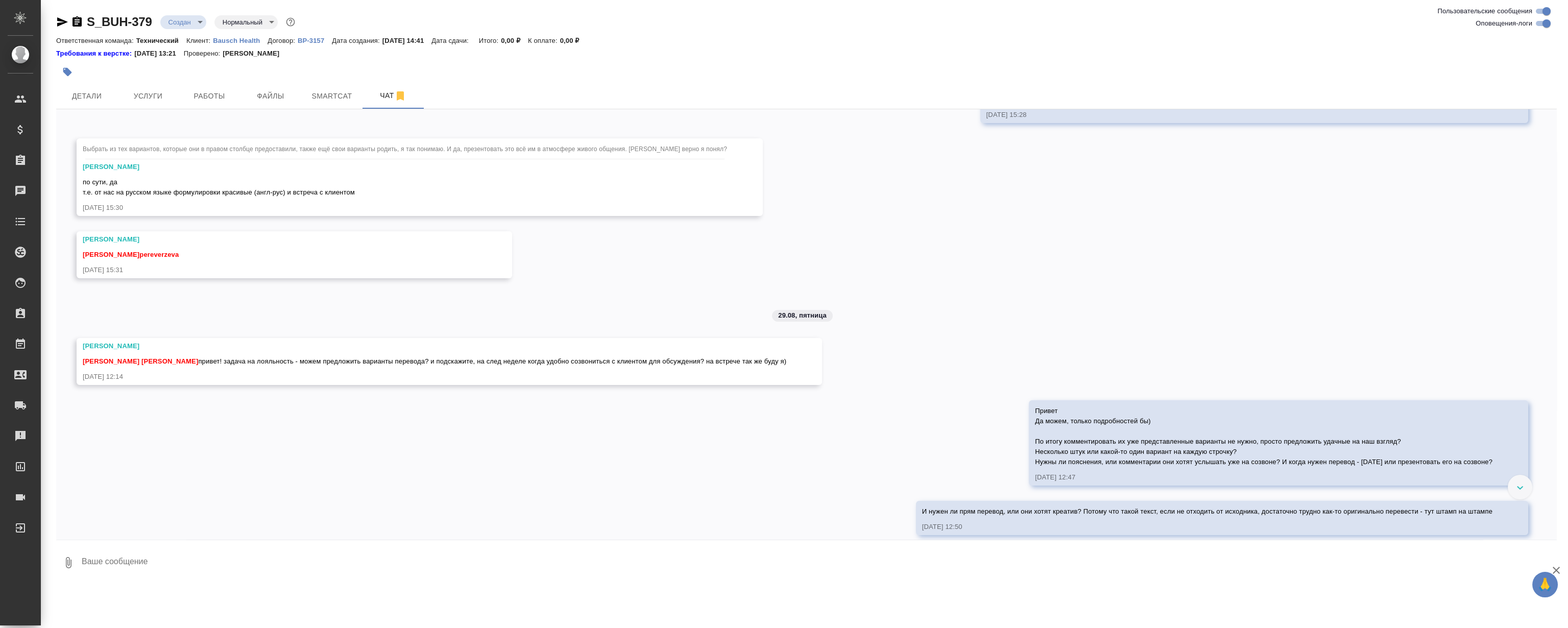
scroll to position [617, 0]
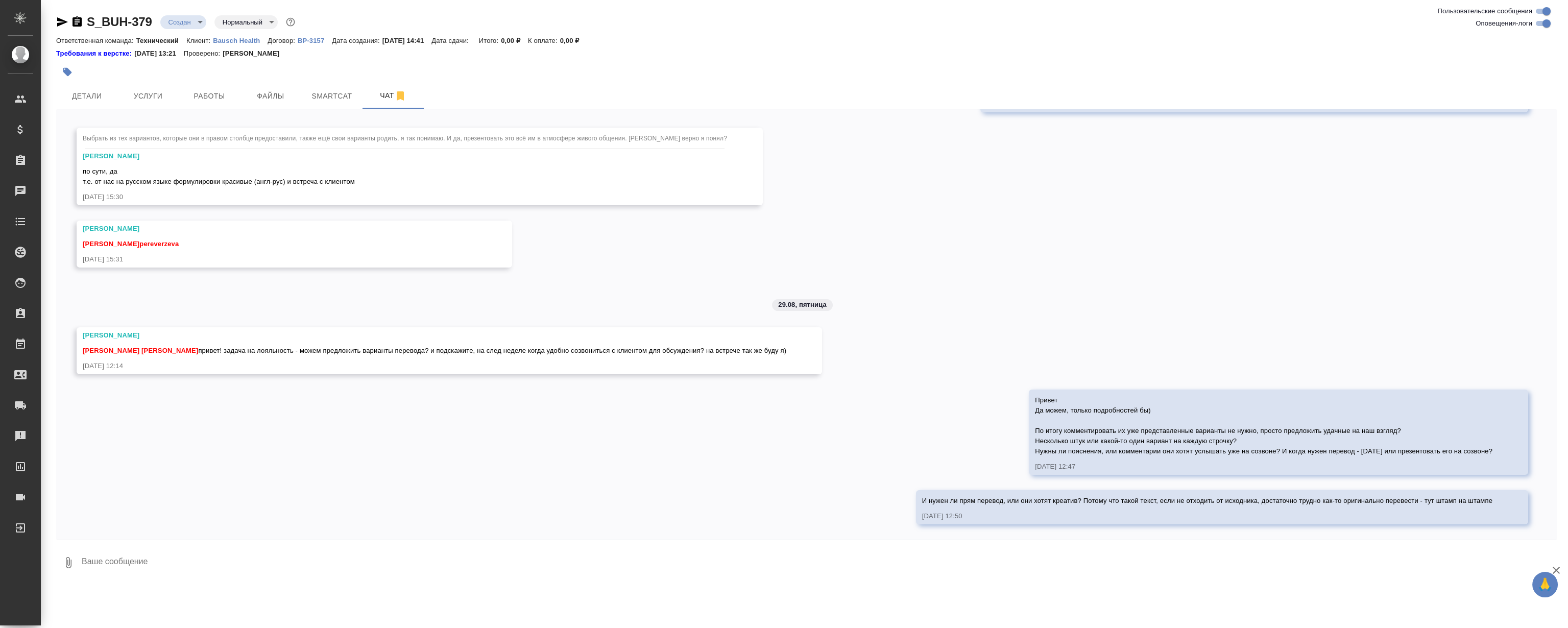
click at [1155, 313] on div "27.08, [DATE] [[PERSON_NAME] оставил комментарий: "Расчет по словам с повторами…" at bounding box center [806, 325] width 1501 height 430
click at [296, 424] on div "27.08, [DATE] [[PERSON_NAME] оставил комментарий: "Расчет по словам с повторами…" at bounding box center [806, 325] width 1501 height 430
